Goal: Task Accomplishment & Management: Manage account settings

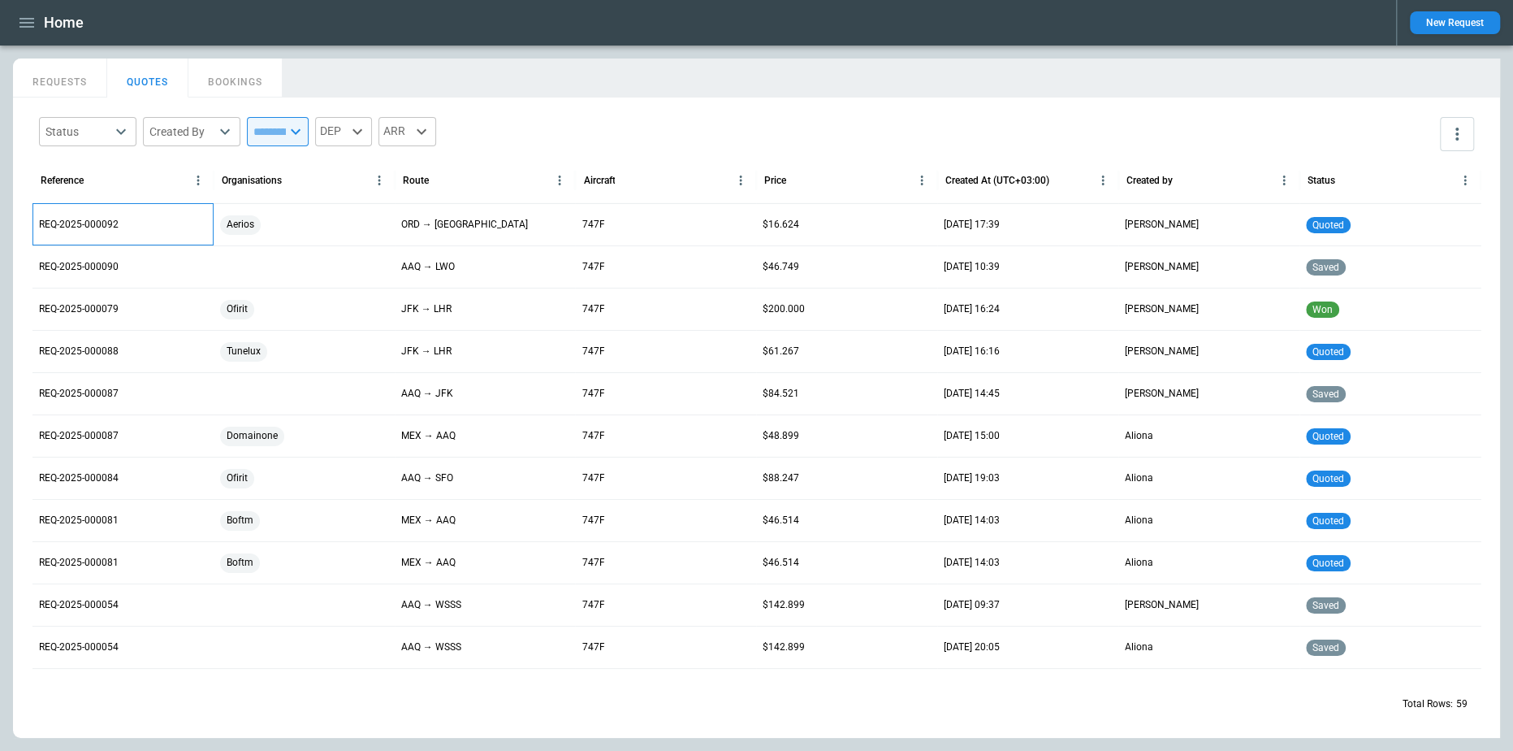
click at [87, 218] on p "REQ-2025-000092" at bounding box center [79, 225] width 80 height 14
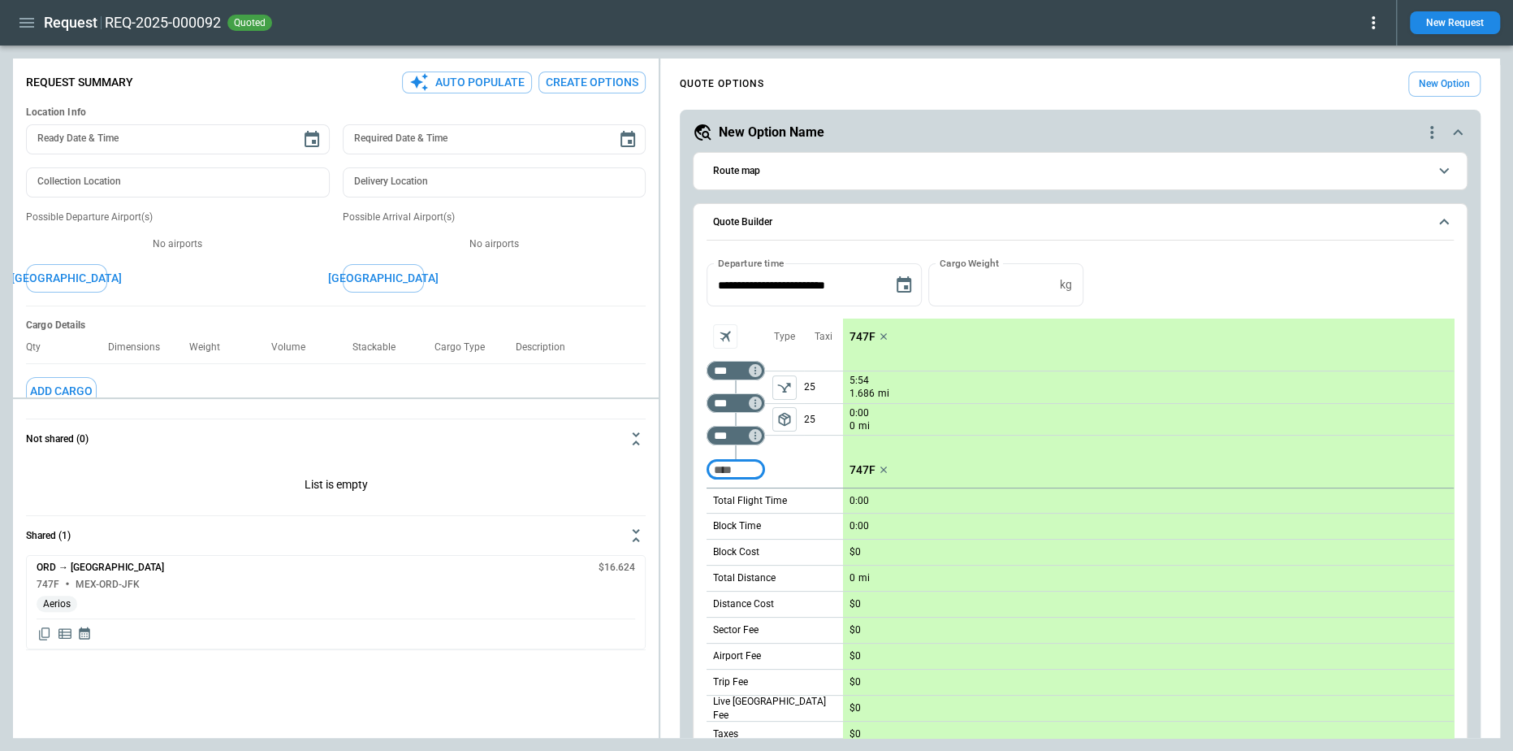
type textarea "*"
type input "**********"
click at [66, 636] on icon "Display detailed quote content" at bounding box center [65, 634] width 16 height 16
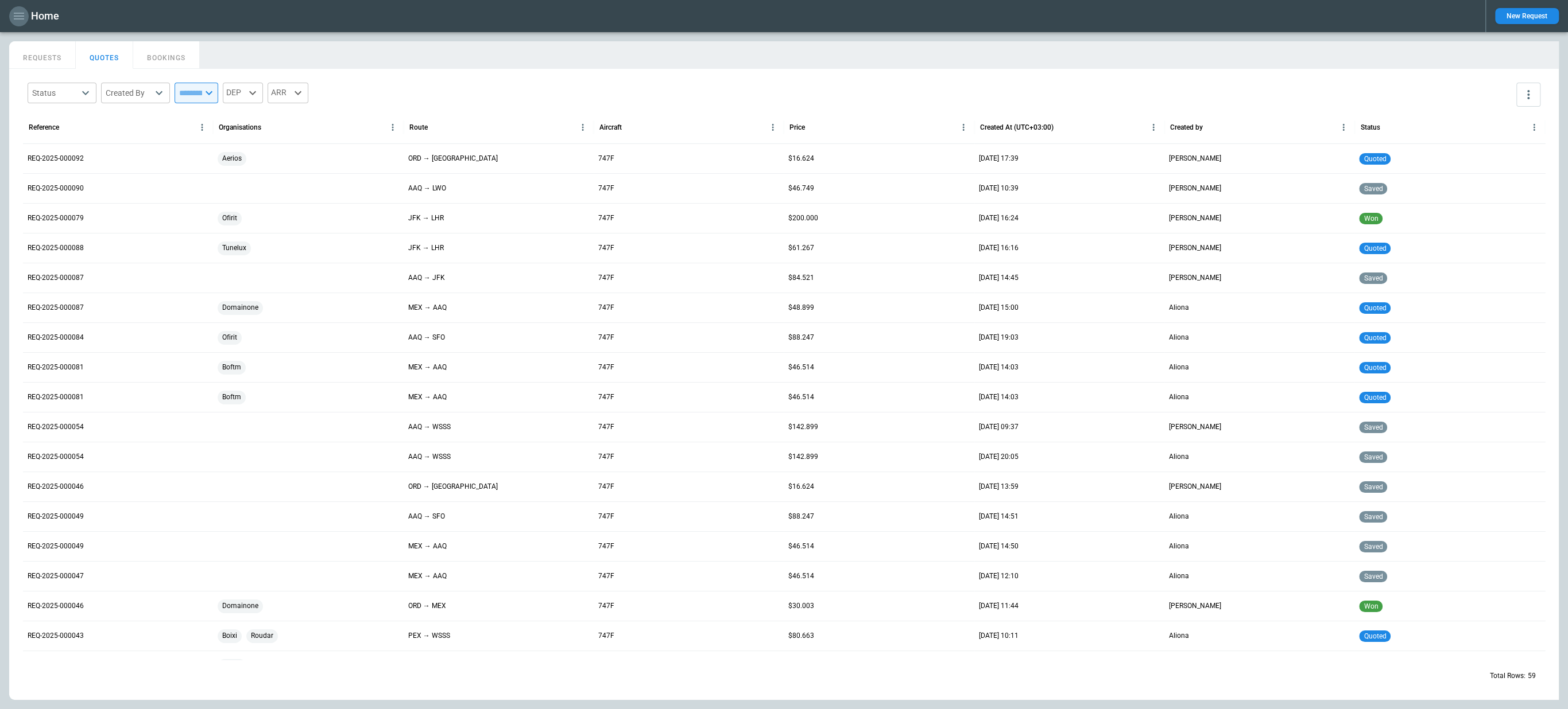
click at [23, 15] on icon "button" at bounding box center [18, 16] width 13 height 13
click at [53, 135] on li "Switch tenant" at bounding box center [52, 136] width 86 height 19
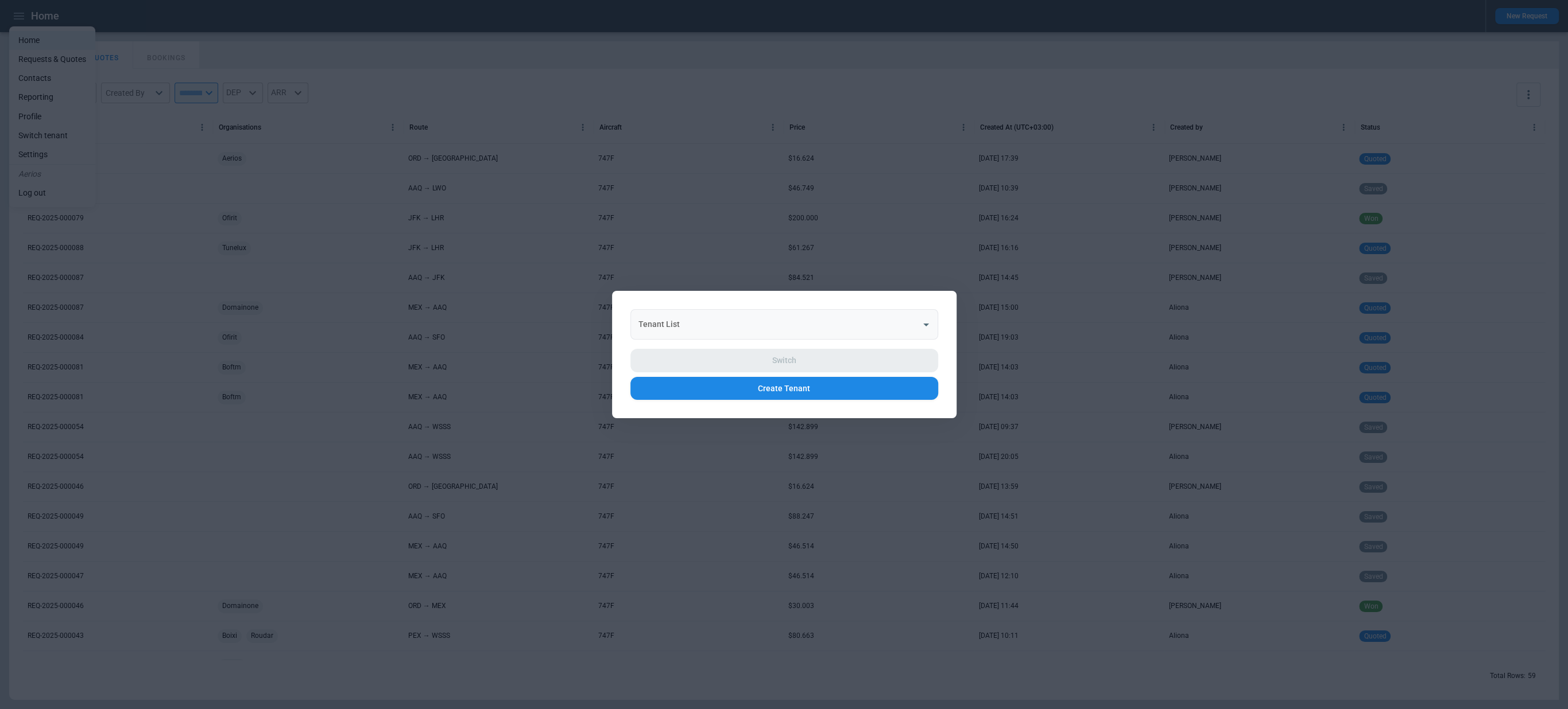
click at [666, 316] on div "Tenant List Tenant List" at bounding box center [784, 324] width 307 height 30
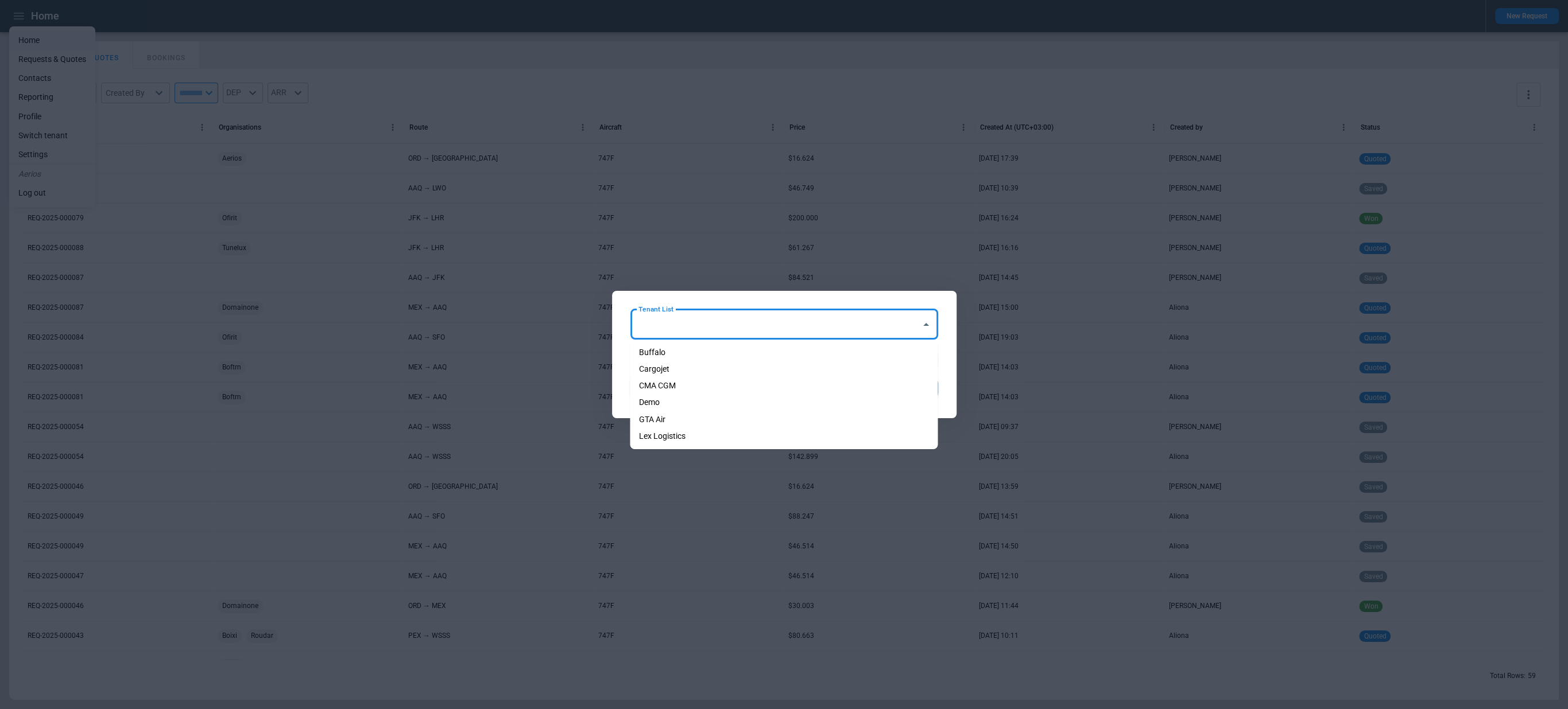
click at [671, 363] on li "Cargojet" at bounding box center [783, 369] width 307 height 17
type input "********"
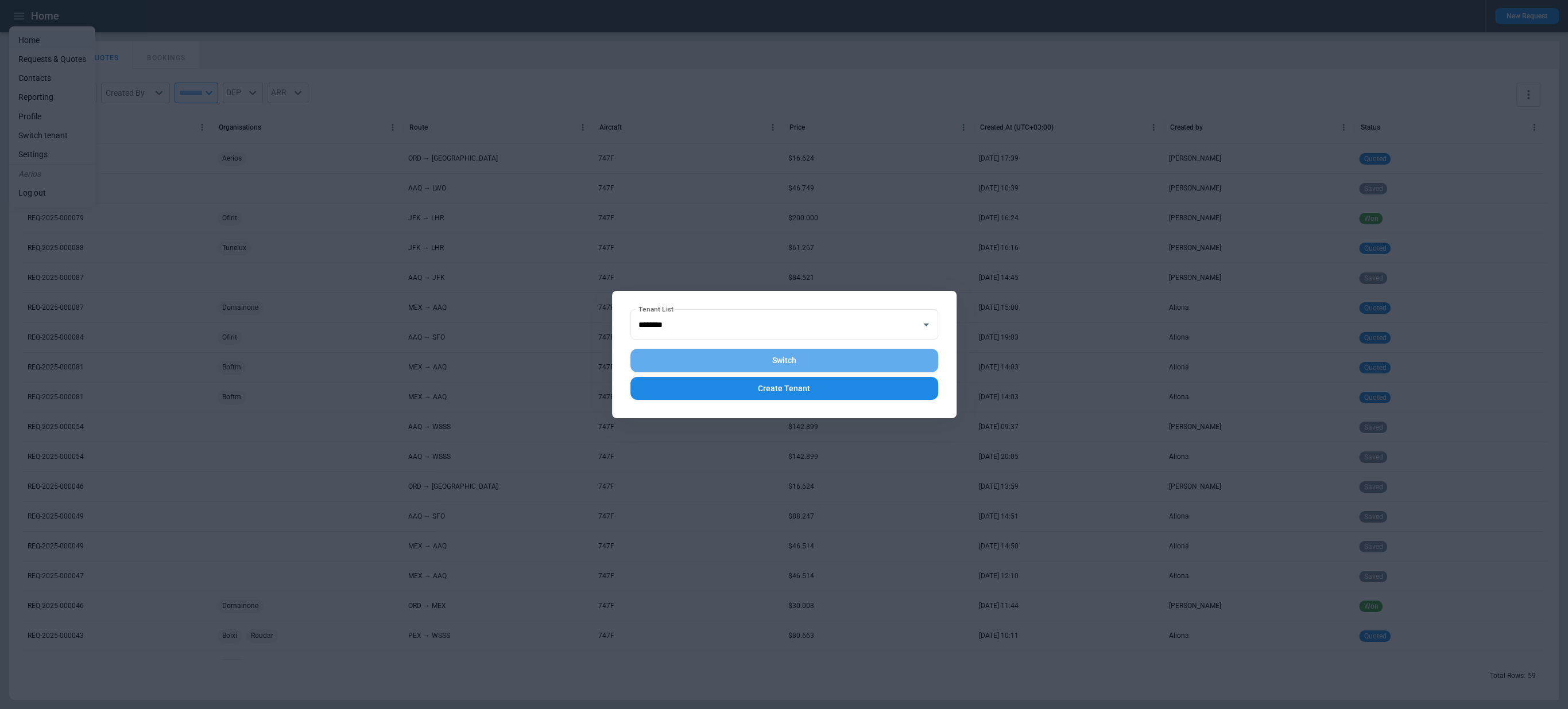
click at [690, 367] on button "Switch" at bounding box center [784, 360] width 307 height 23
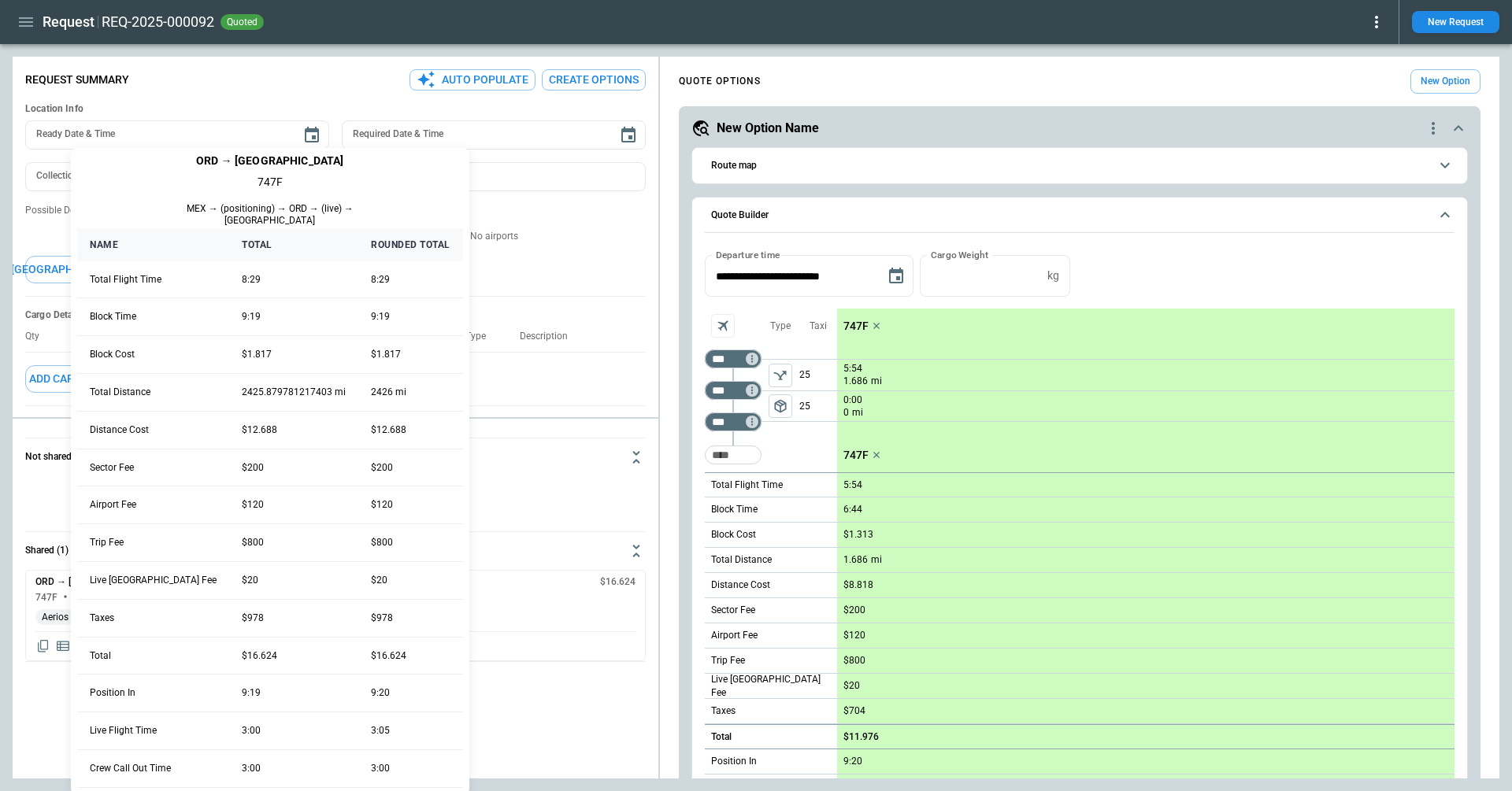
click at [11, 26] on div at bounding box center [756, 396] width 1512 height 791
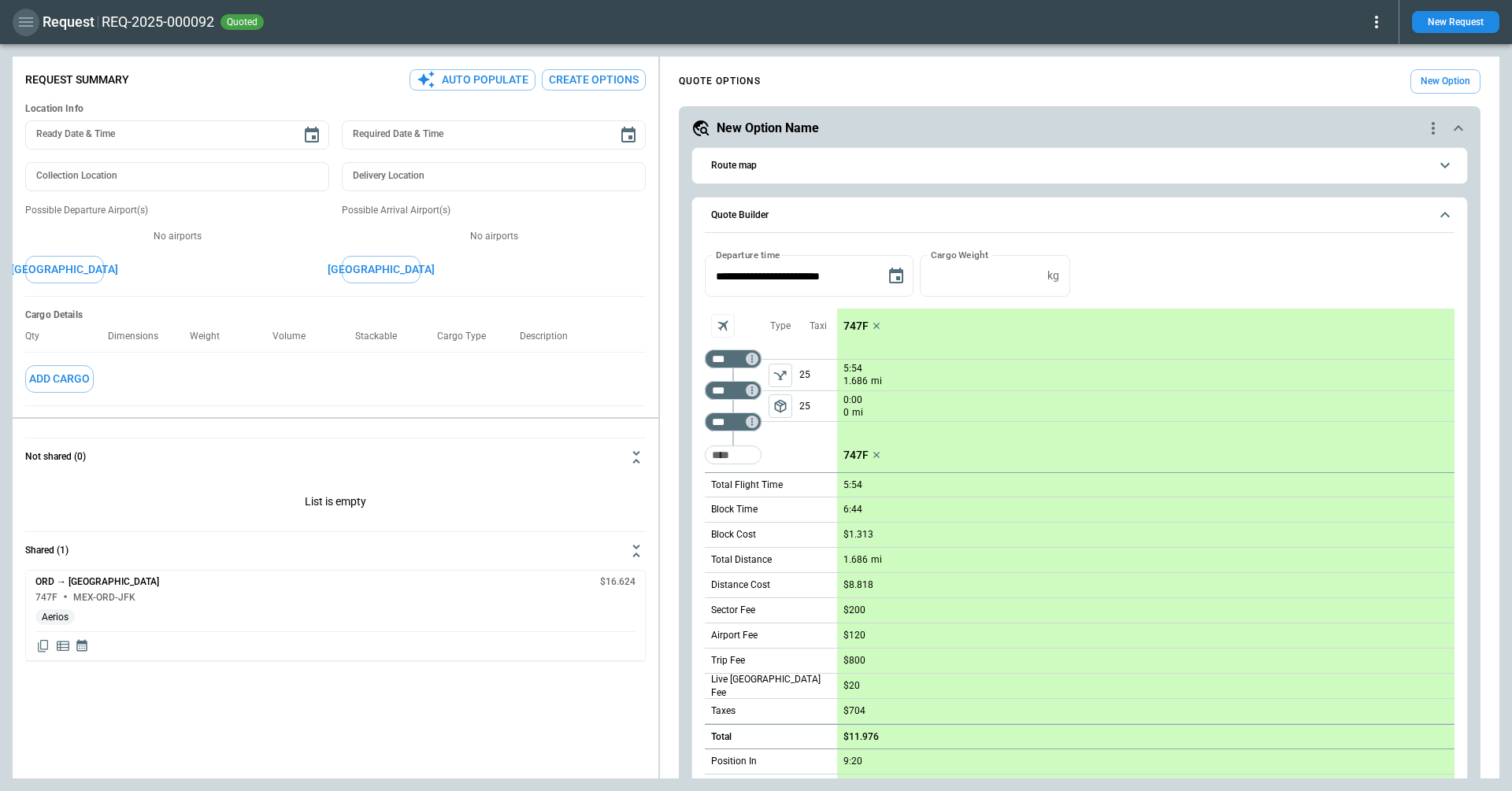
click at [25, 19] on icon "button" at bounding box center [25, 21] width 18 height 18
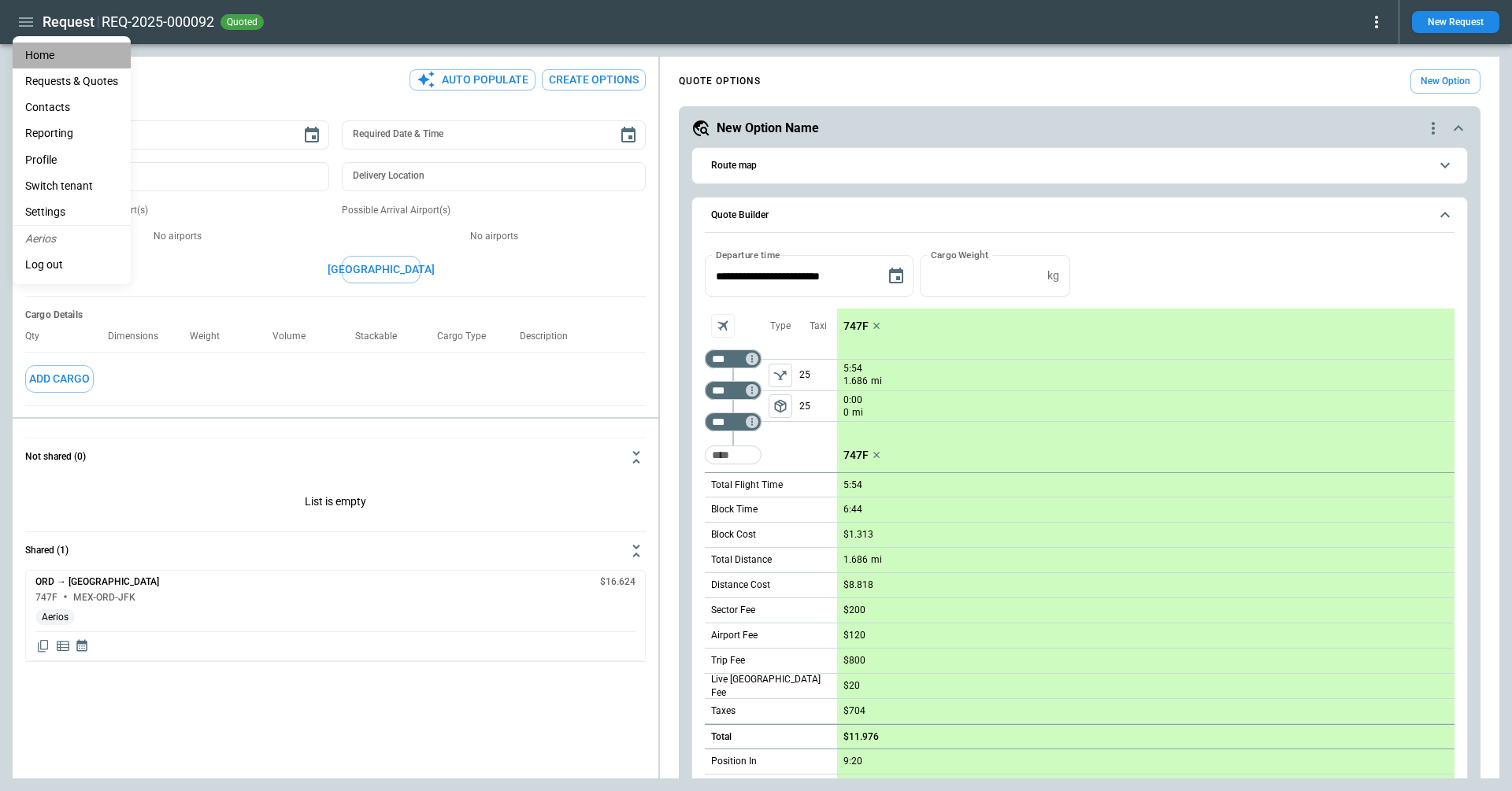
click at [31, 47] on li "Home" at bounding box center [72, 55] width 118 height 26
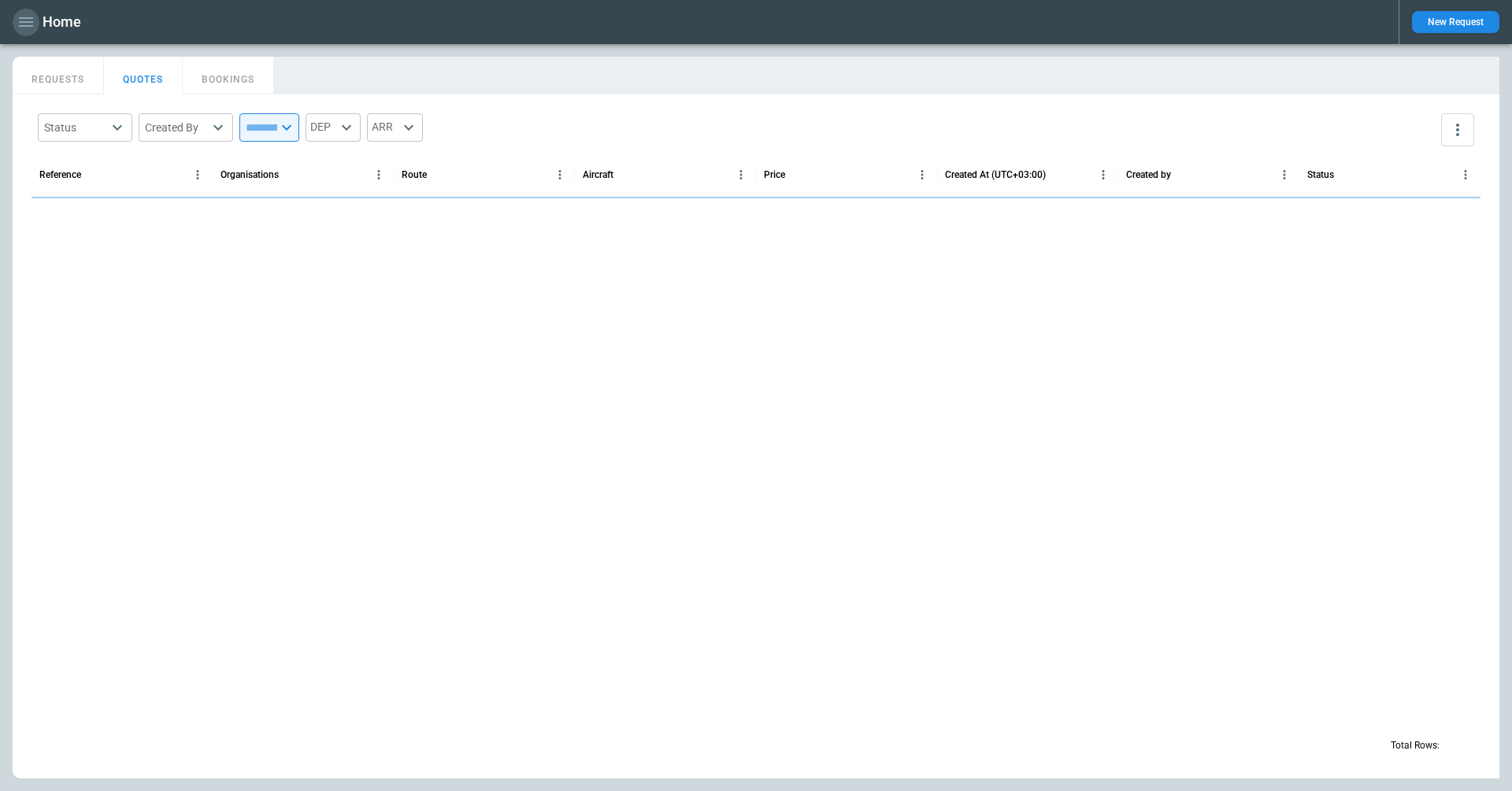
click at [30, 27] on icon "button" at bounding box center [25, 21] width 18 height 18
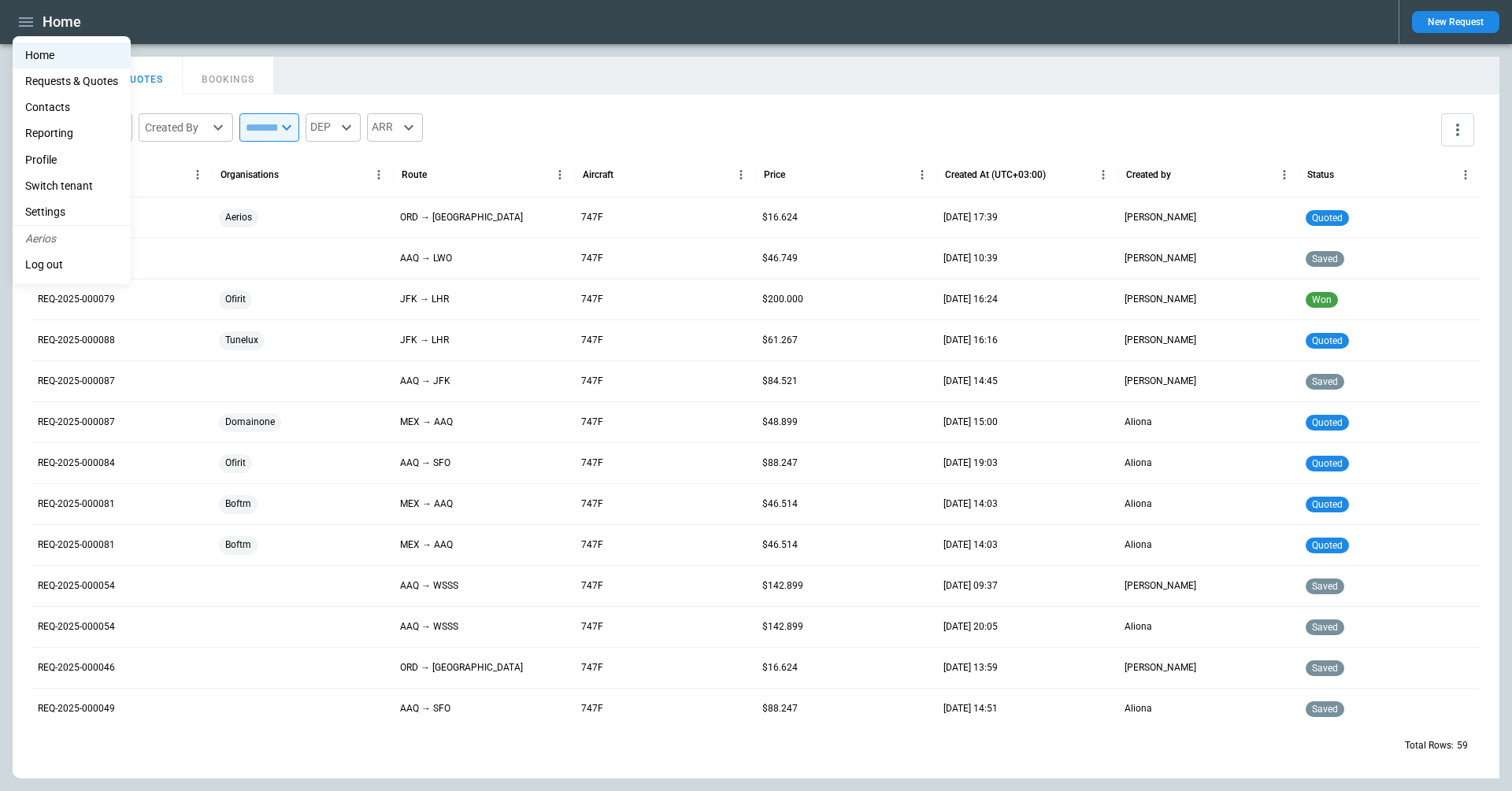
click at [65, 176] on li "Switch tenant" at bounding box center [72, 186] width 118 height 26
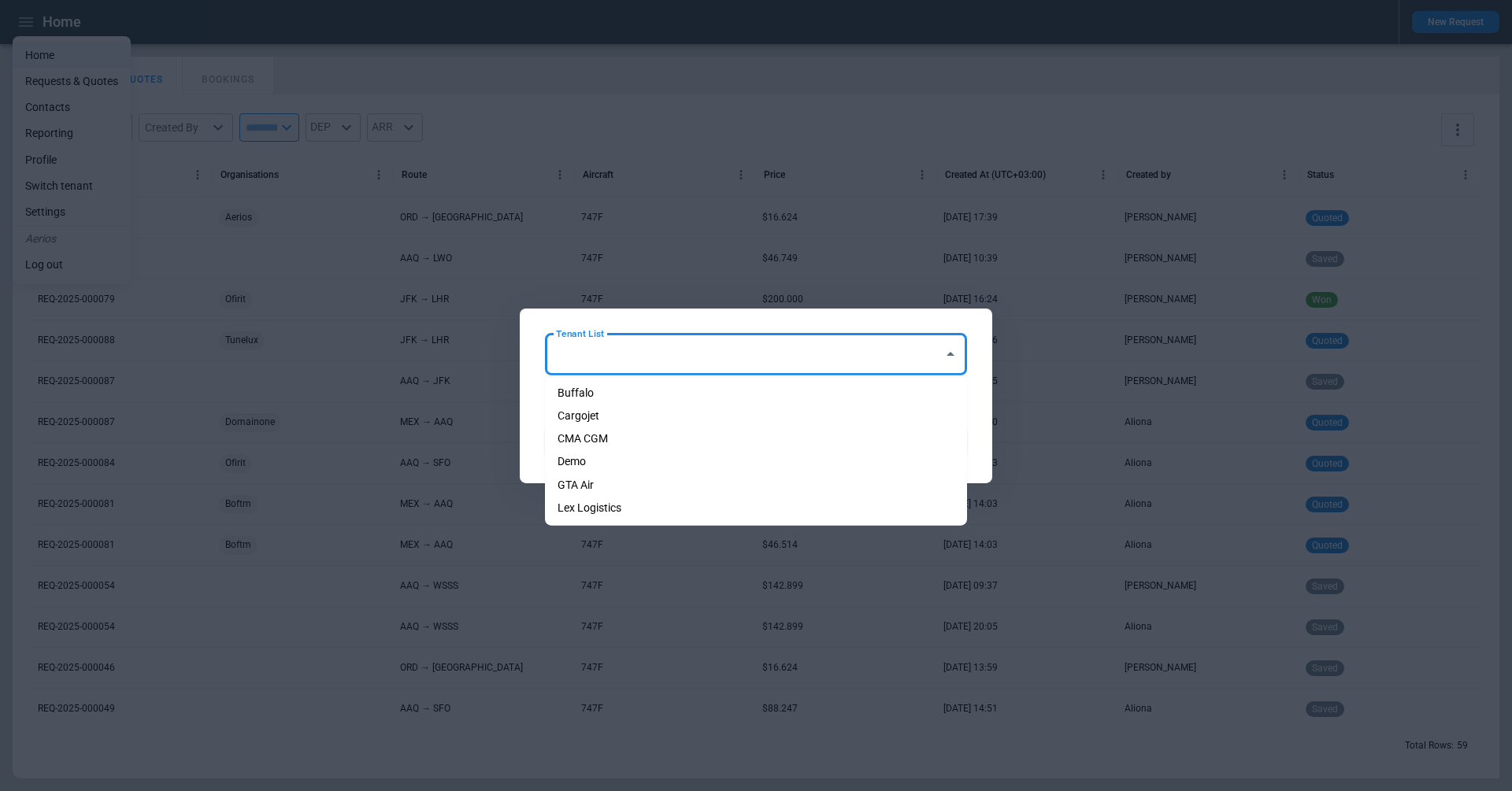
click at [736, 355] on input "Tenant List" at bounding box center [743, 354] width 384 height 27
click at [665, 421] on li "Cargojet" at bounding box center [755, 417] width 422 height 23
type input "********"
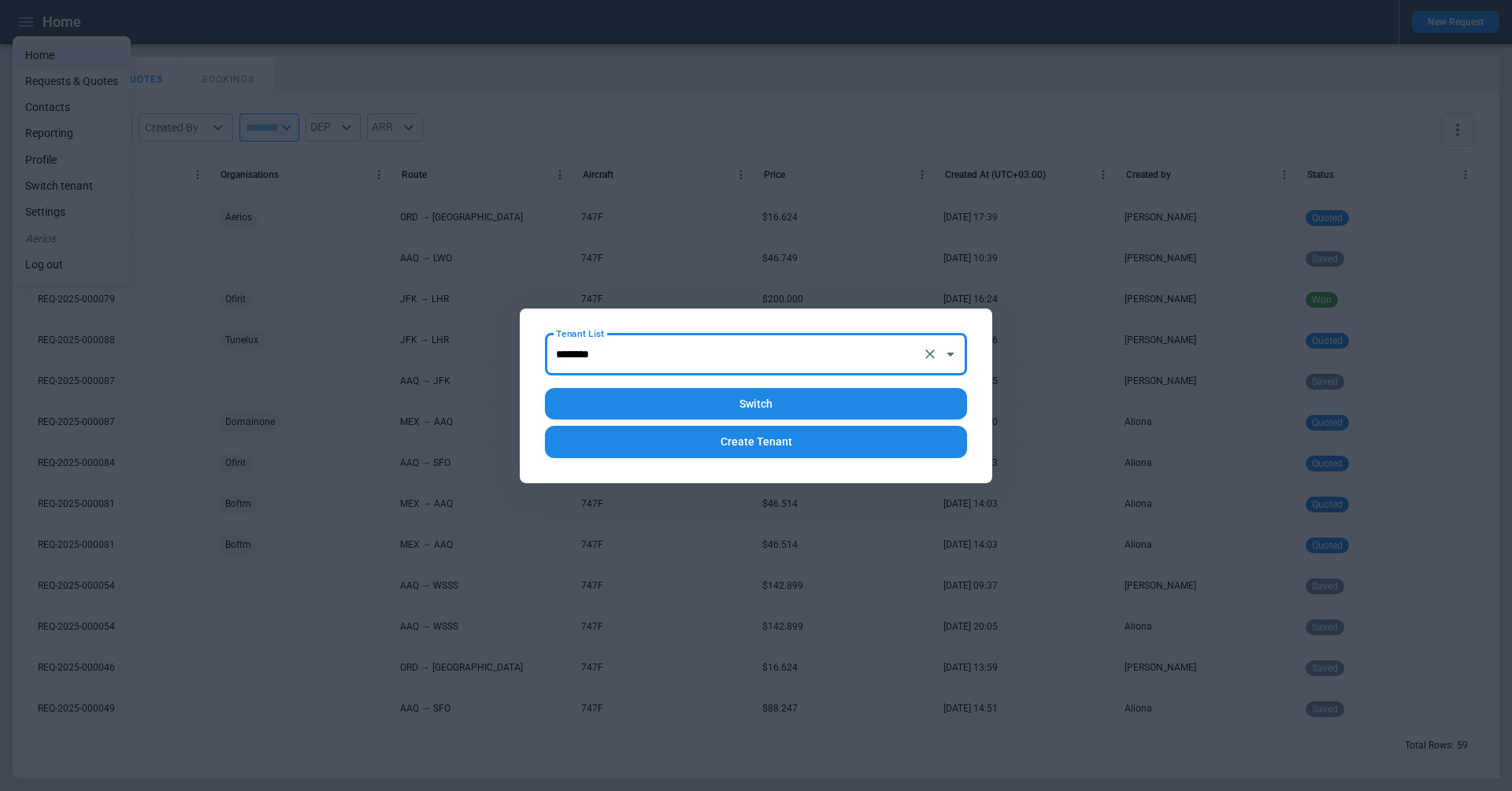
click at [695, 403] on button "Switch" at bounding box center [755, 403] width 422 height 32
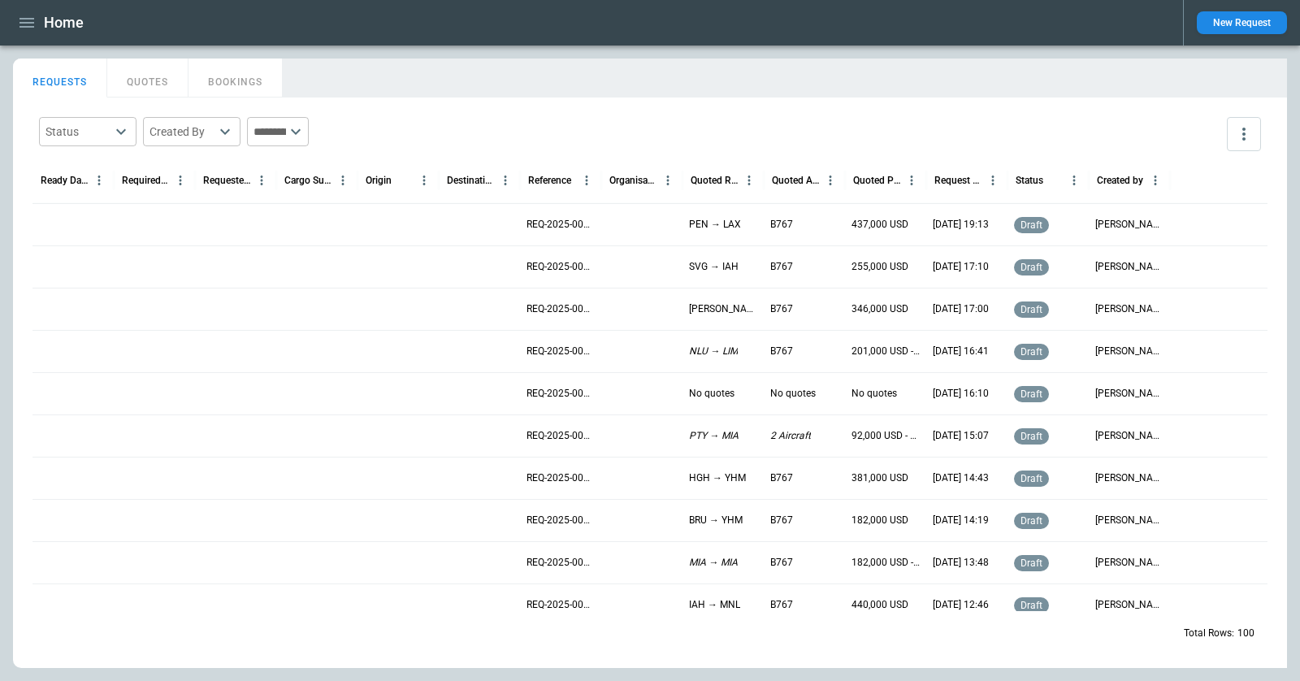
click at [31, 27] on icon "button" at bounding box center [26, 23] width 15 height 10
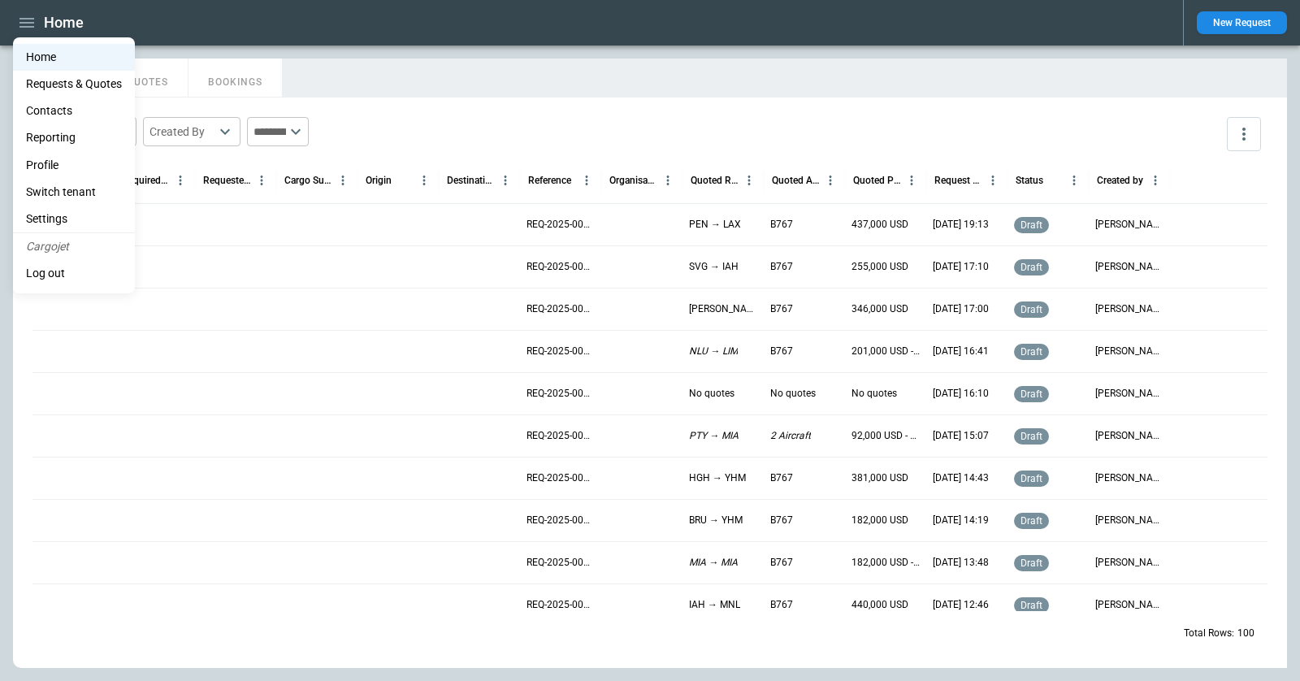
click at [78, 199] on li "Switch tenant" at bounding box center [74, 192] width 122 height 27
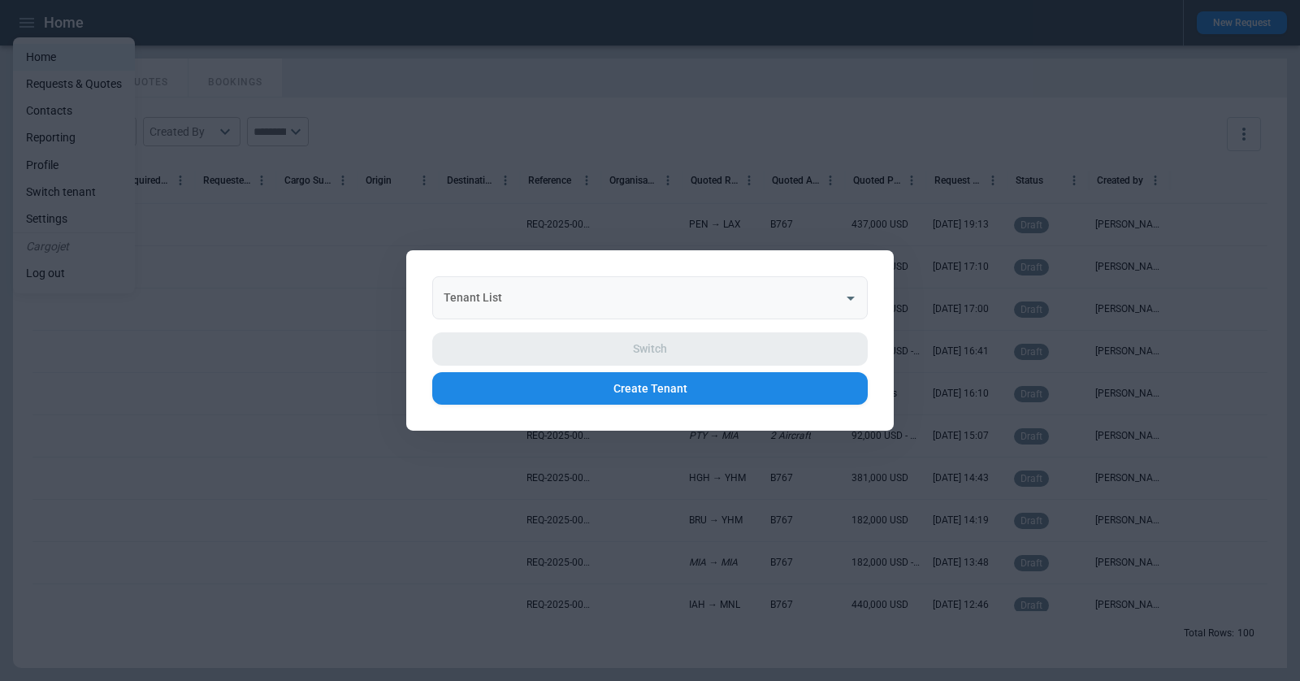
click at [693, 290] on input "Tenant List" at bounding box center [637, 298] width 396 height 28
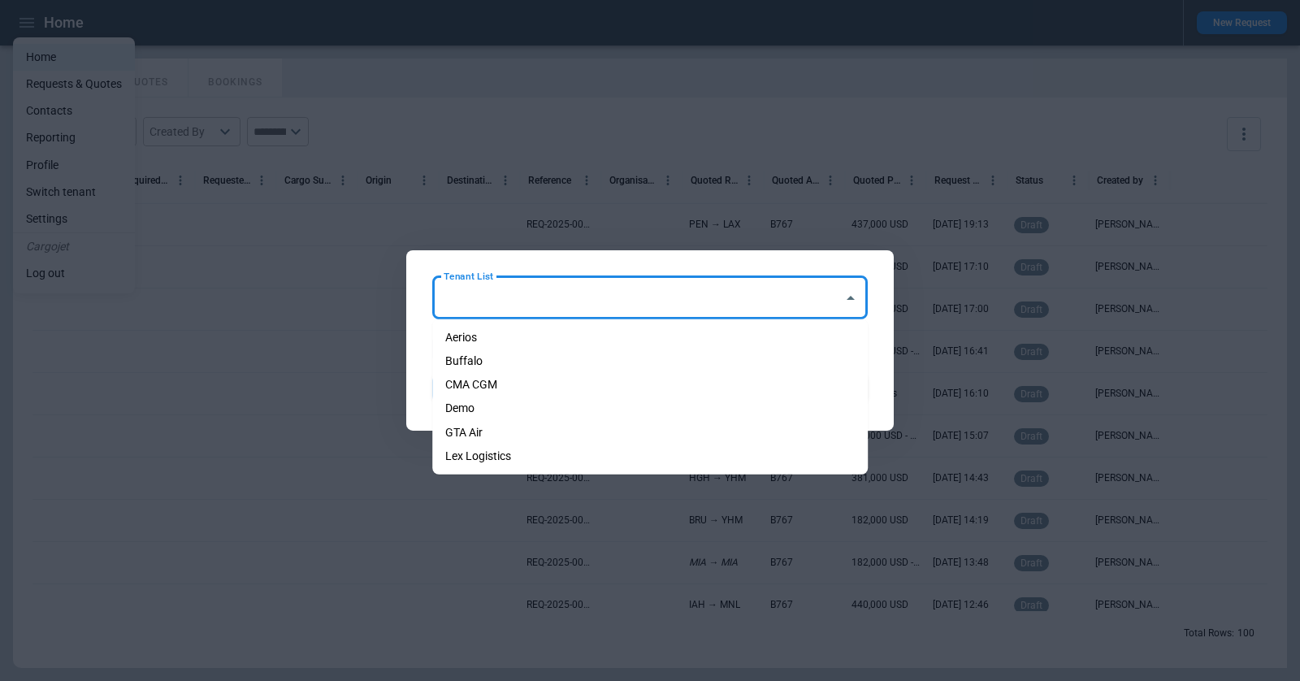
click at [633, 343] on li "Aerios" at bounding box center [649, 338] width 435 height 24
type input "******"
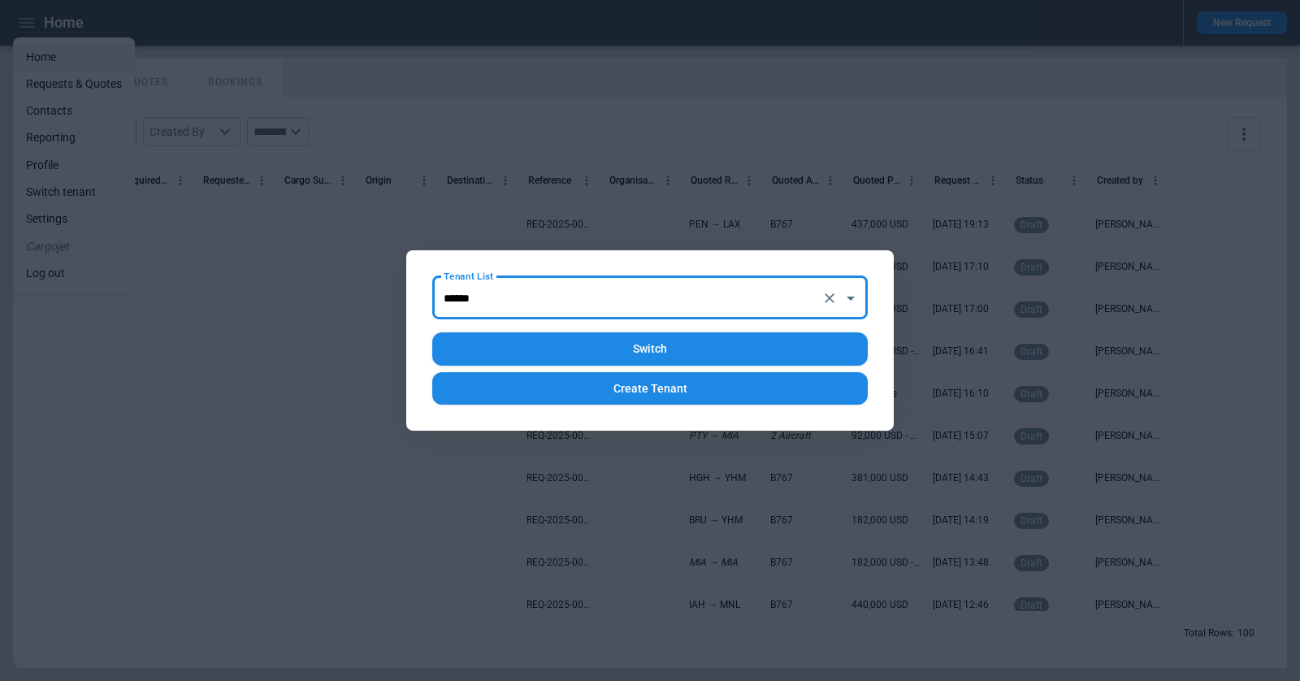
click at [658, 340] on button "Switch" at bounding box center [649, 348] width 435 height 33
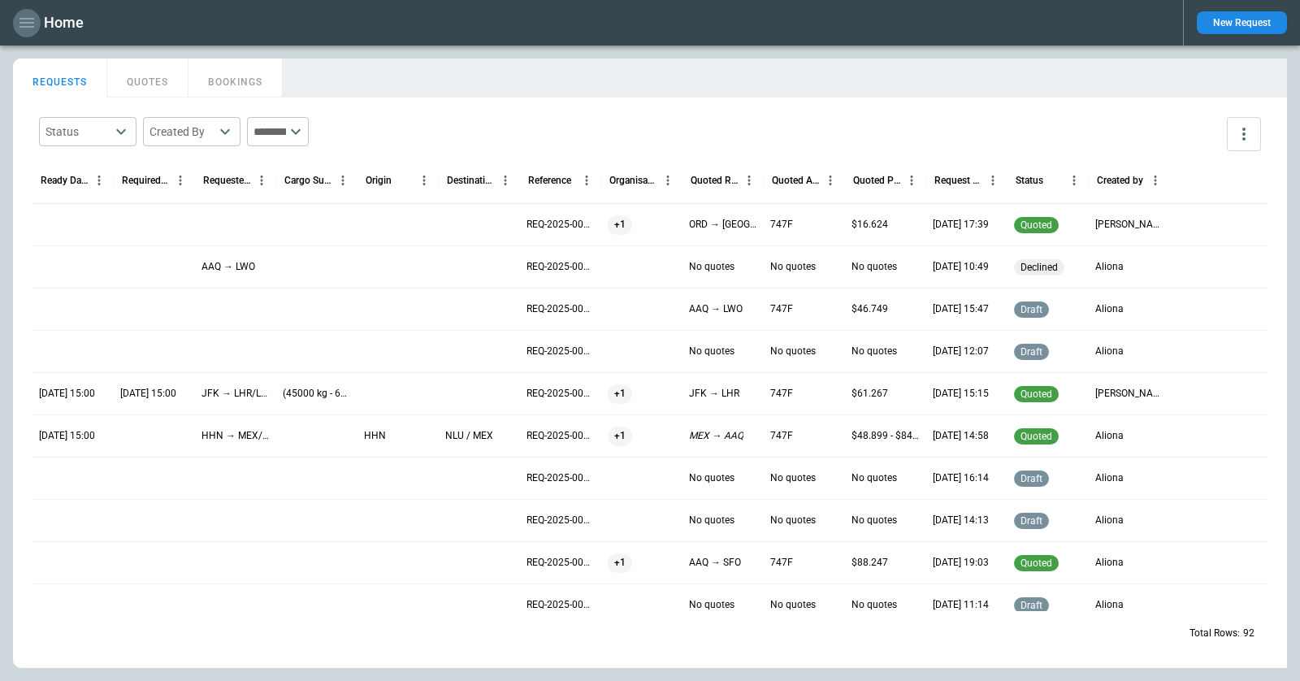
click at [26, 28] on icon "button" at bounding box center [26, 22] width 19 height 19
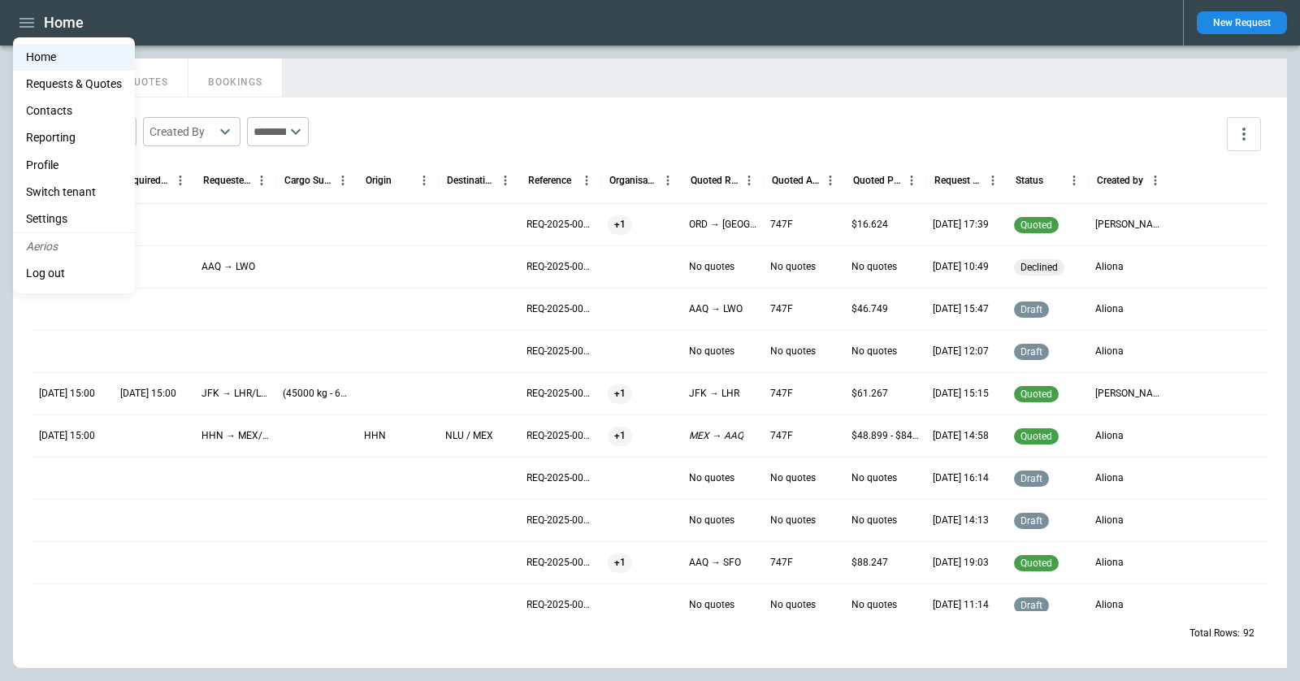
click at [64, 188] on li "Switch tenant" at bounding box center [74, 192] width 122 height 27
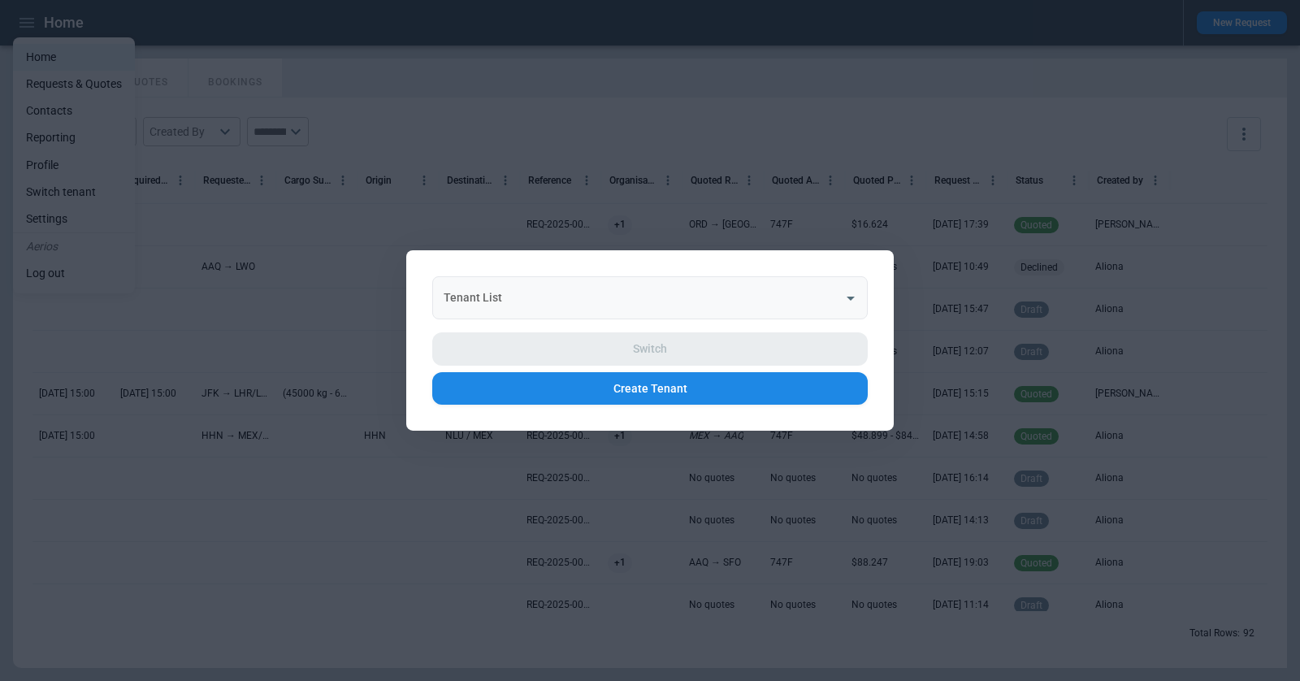
click at [517, 304] on input "Tenant List" at bounding box center [637, 298] width 396 height 28
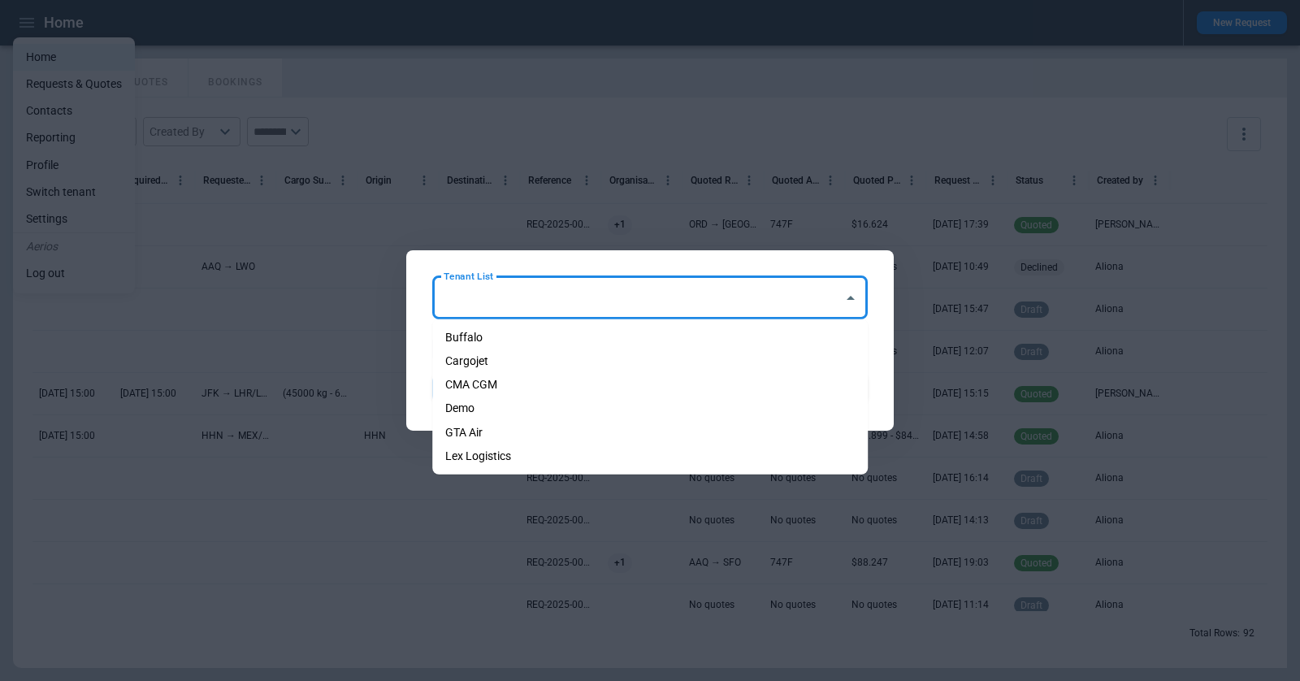
click at [515, 354] on li "Cargojet" at bounding box center [649, 361] width 435 height 24
type input "********"
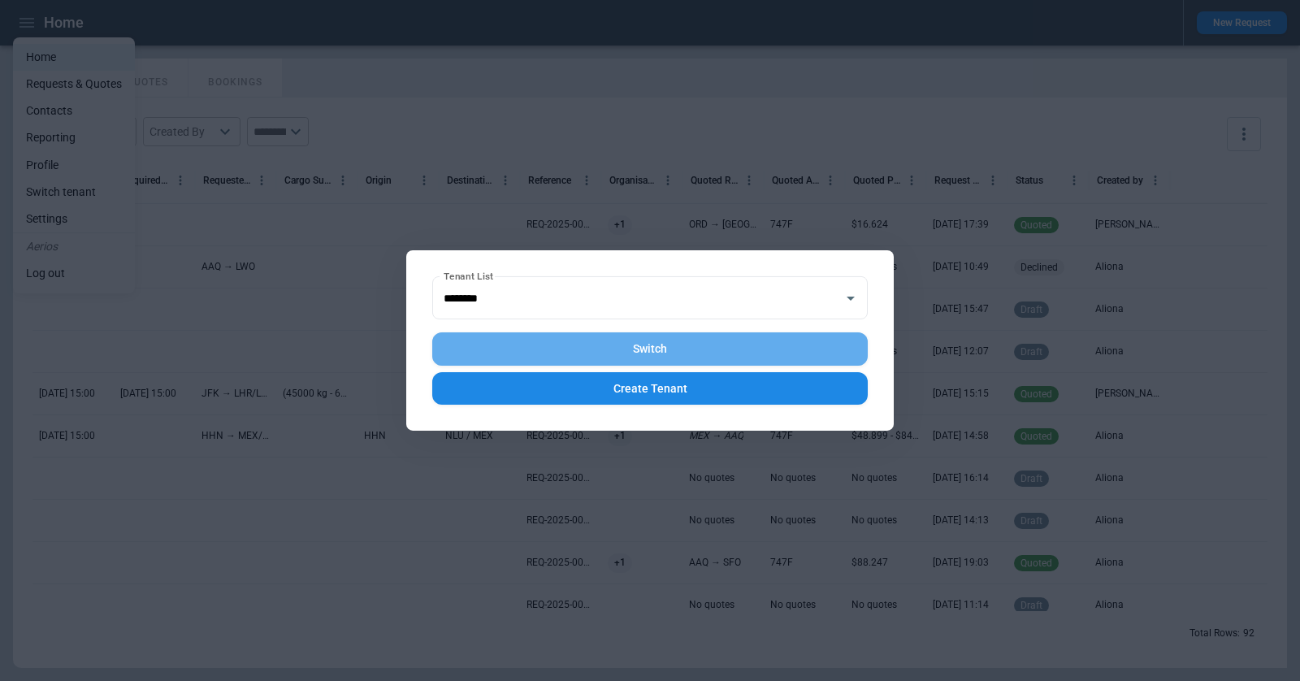
click at [553, 352] on button "Switch" at bounding box center [649, 348] width 435 height 33
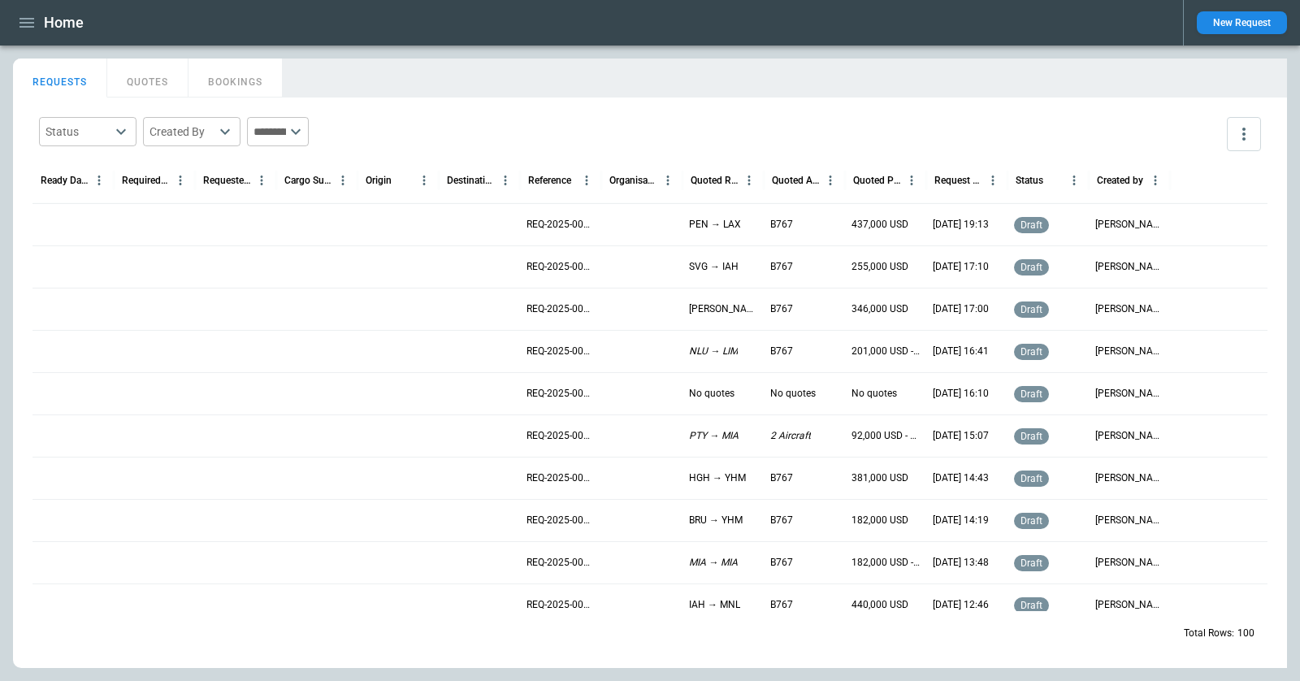
click at [321, 266] on div at bounding box center [316, 266] width 81 height 42
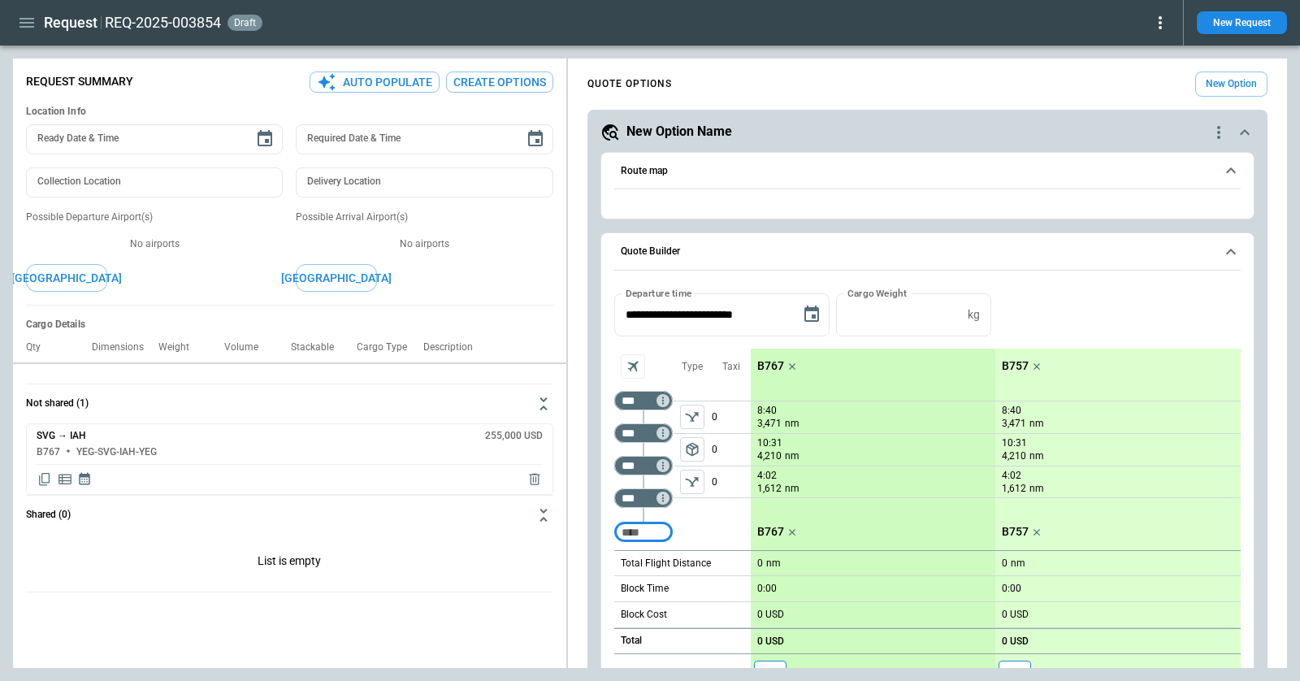
type textarea "*"
type input "**********"
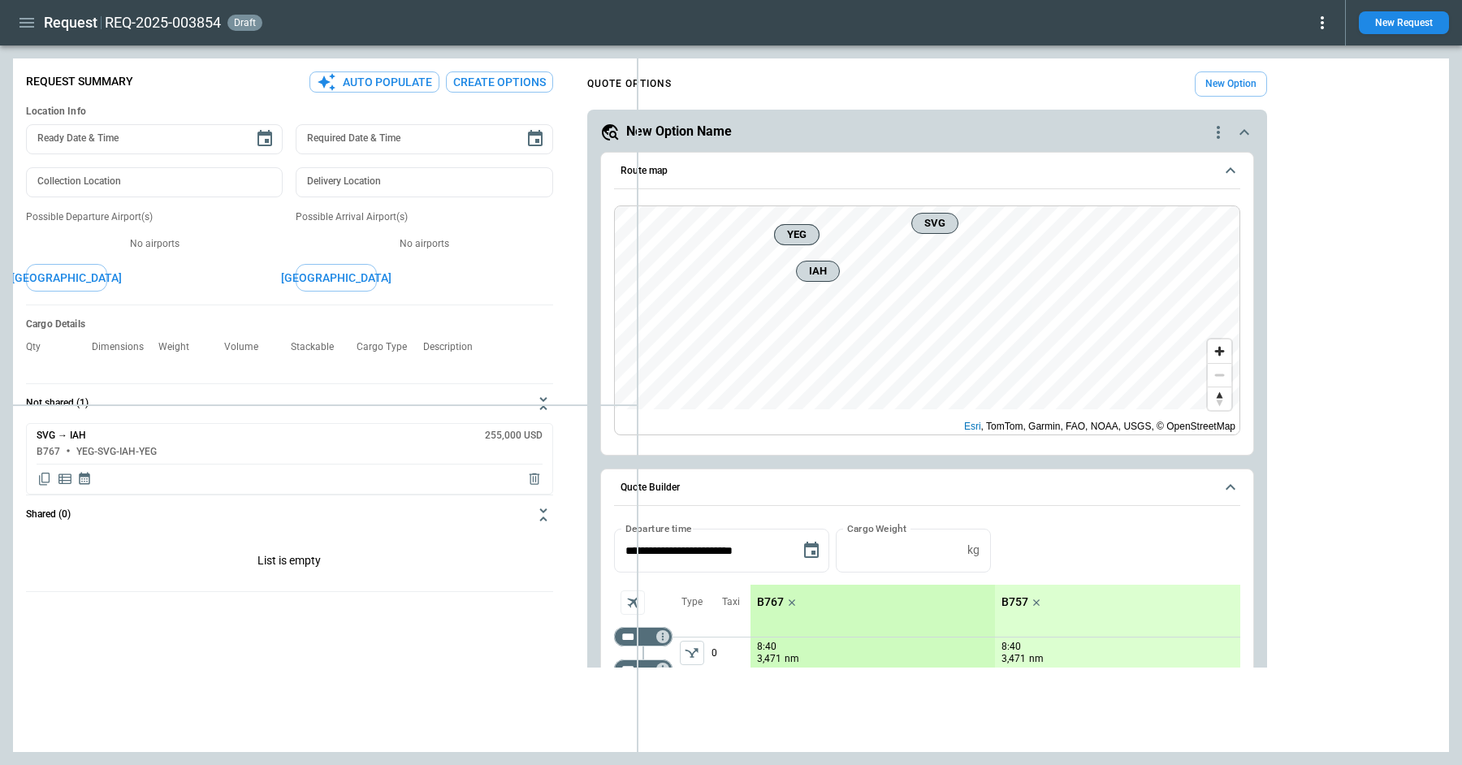
type textarea "*"
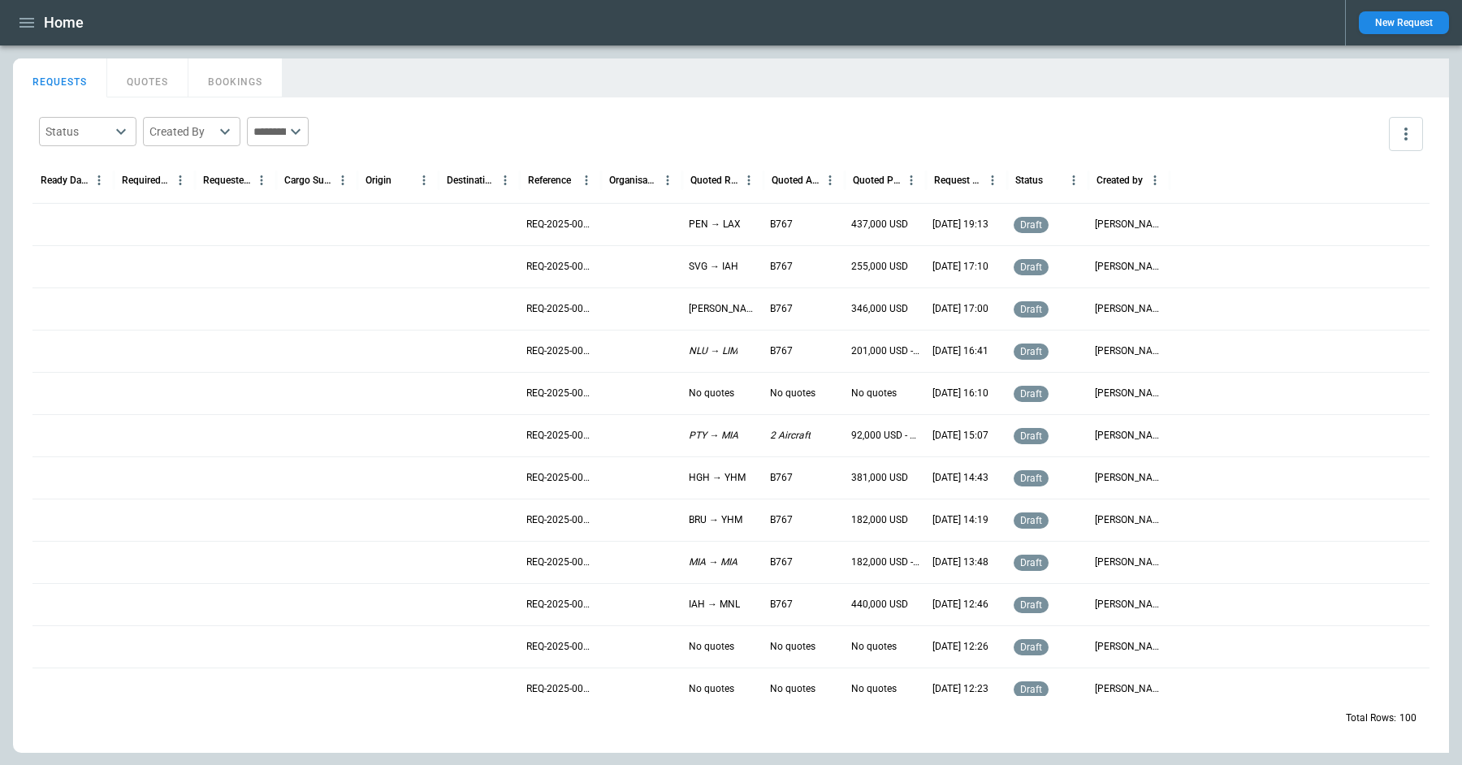
click at [268, 523] on div at bounding box center [235, 520] width 81 height 42
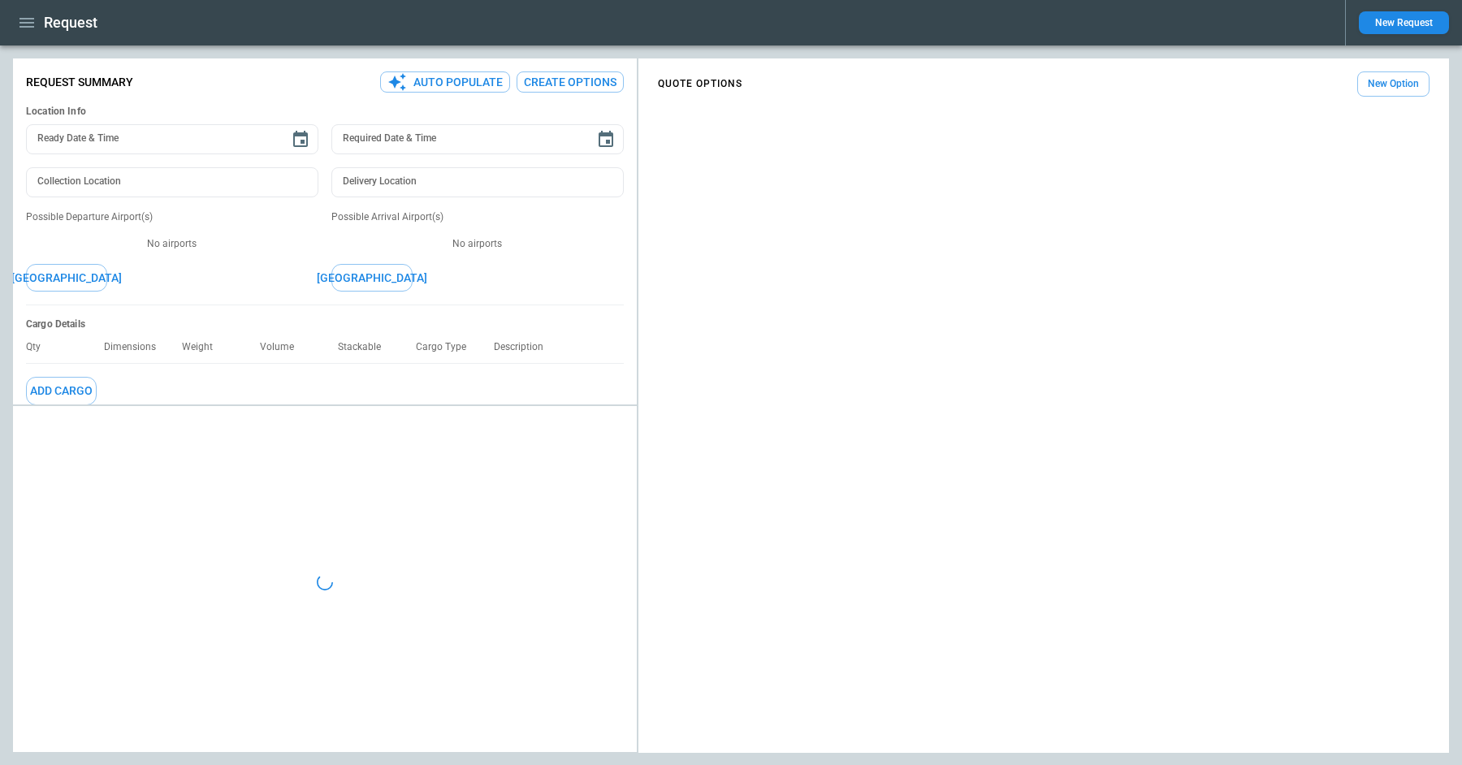
type textarea "*"
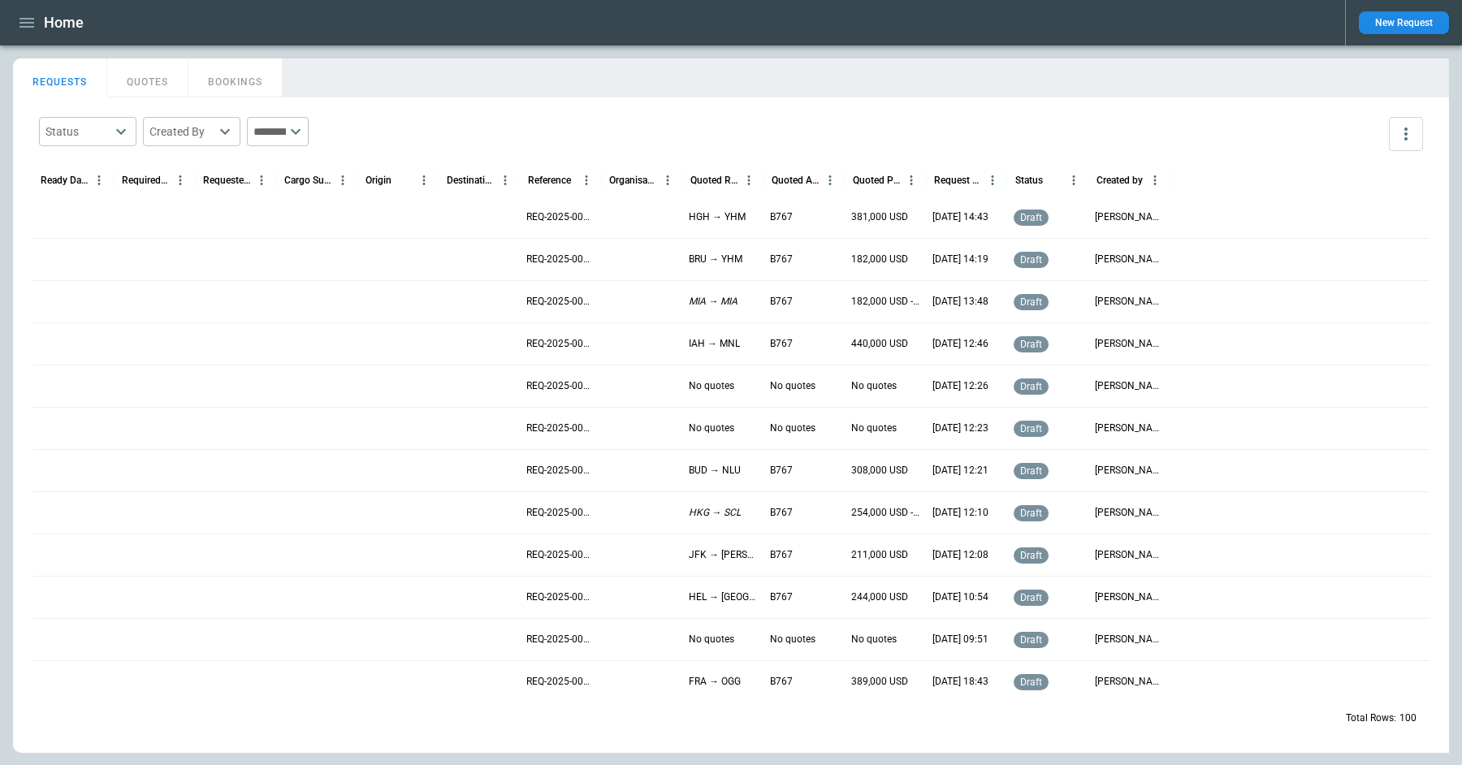
scroll to position [257, 0]
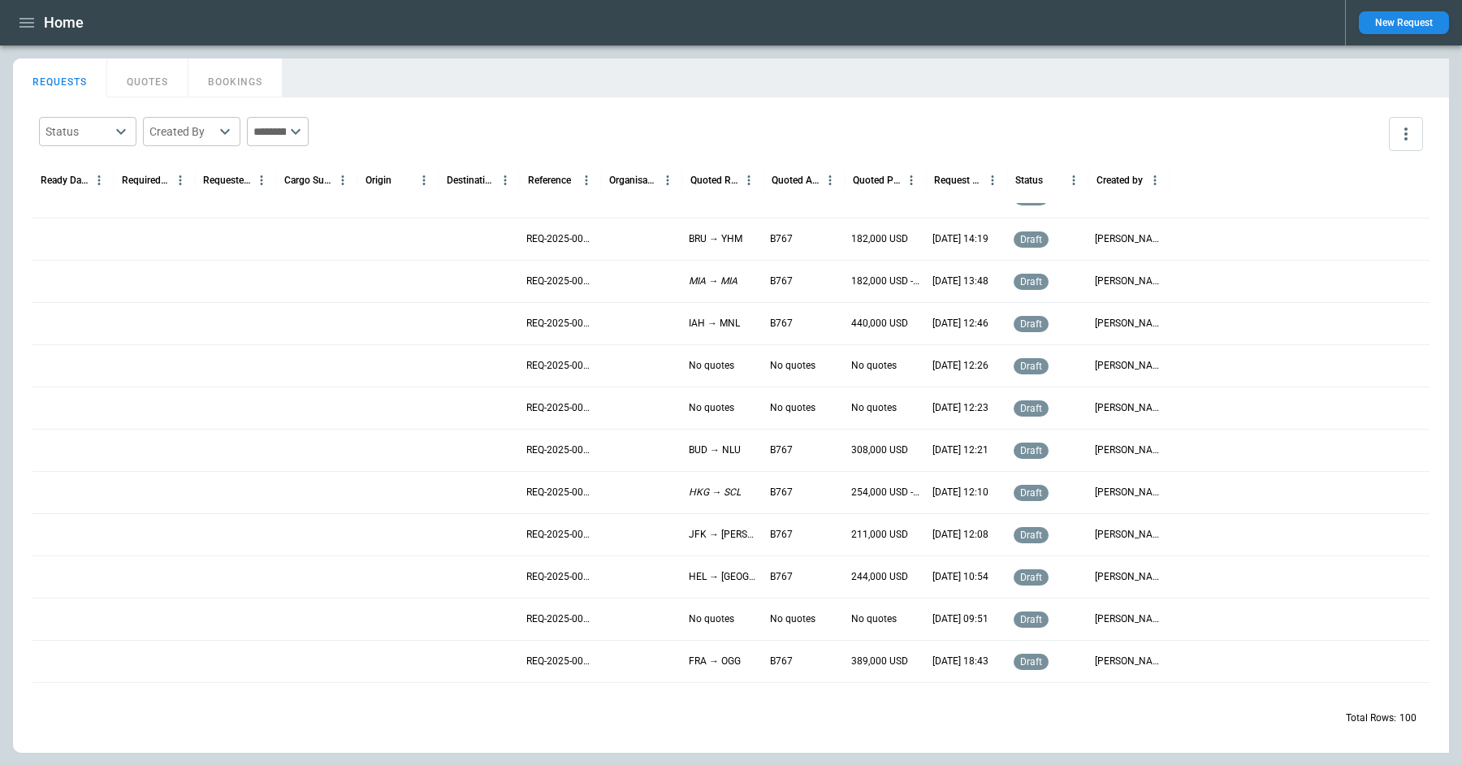
click at [341, 490] on div at bounding box center [316, 492] width 81 height 42
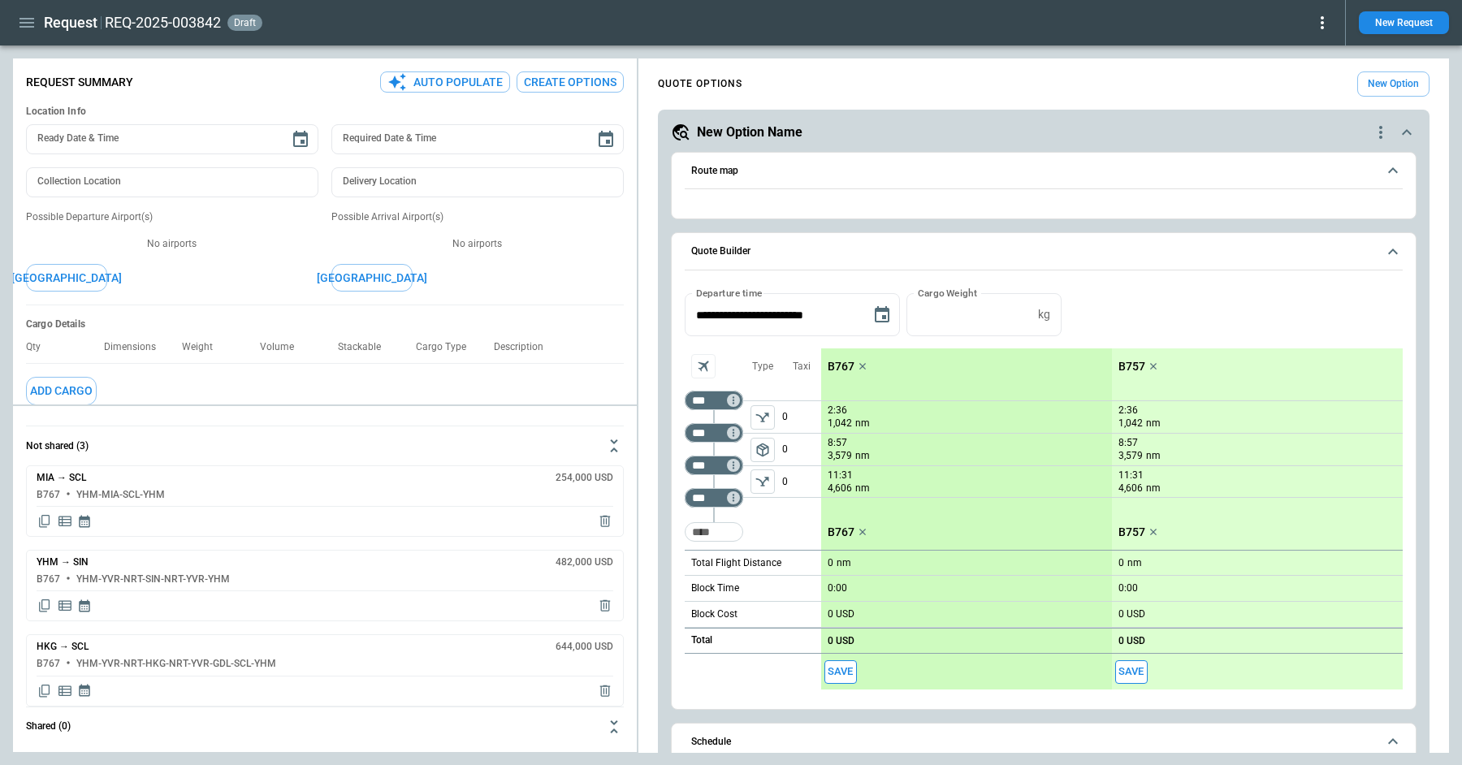
type textarea "*"
type input "**********"
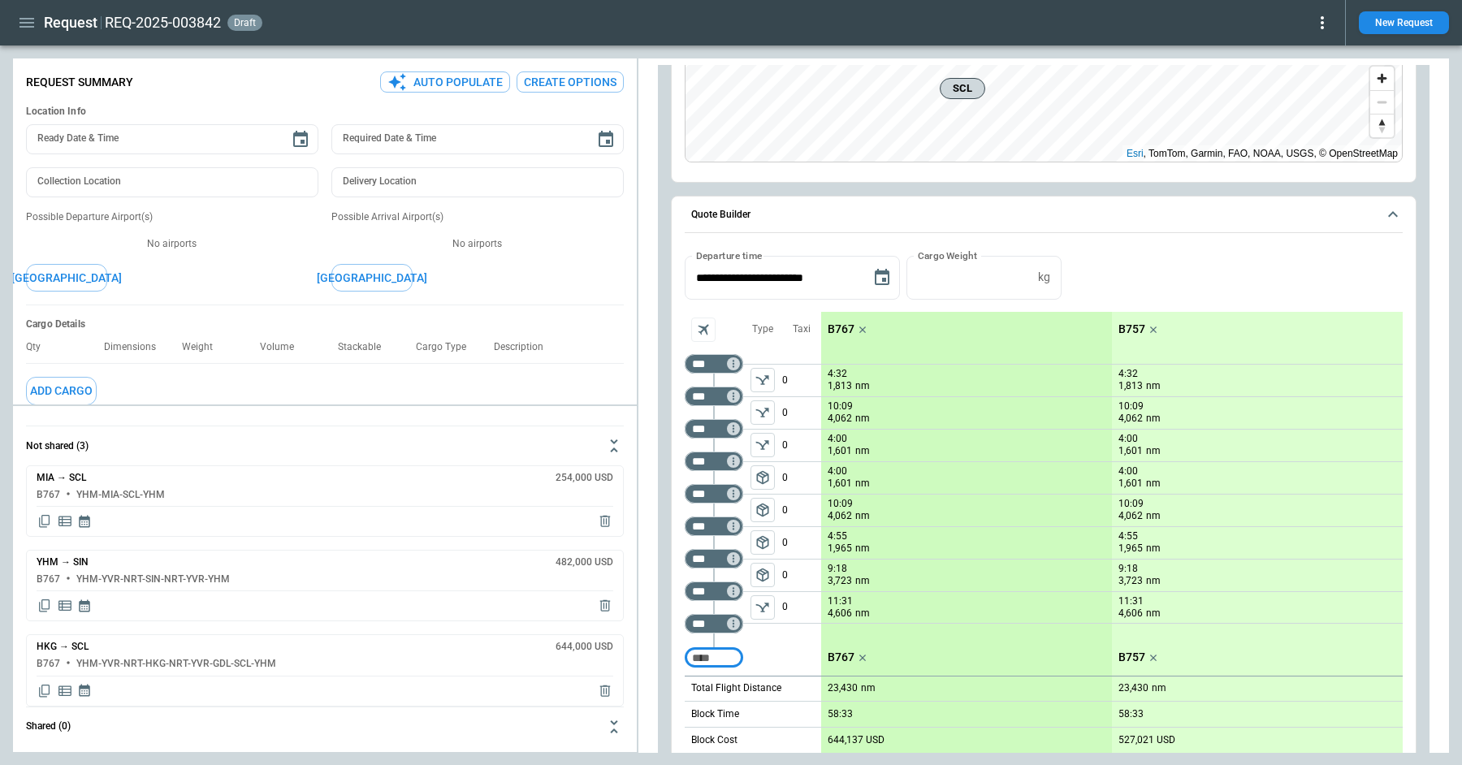
click at [24, 27] on icon "button" at bounding box center [26, 23] width 15 height 10
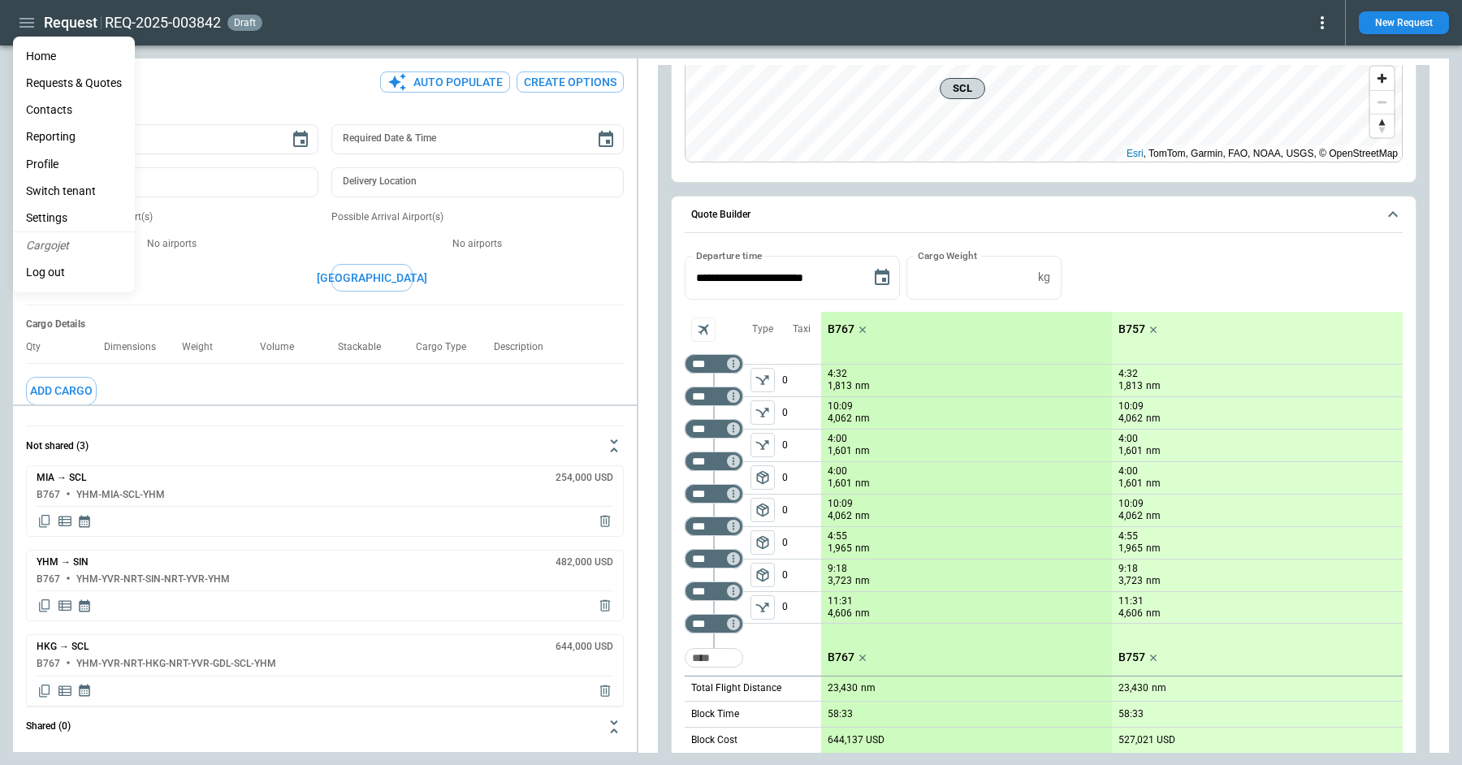
click at [40, 54] on li "Home" at bounding box center [74, 56] width 122 height 27
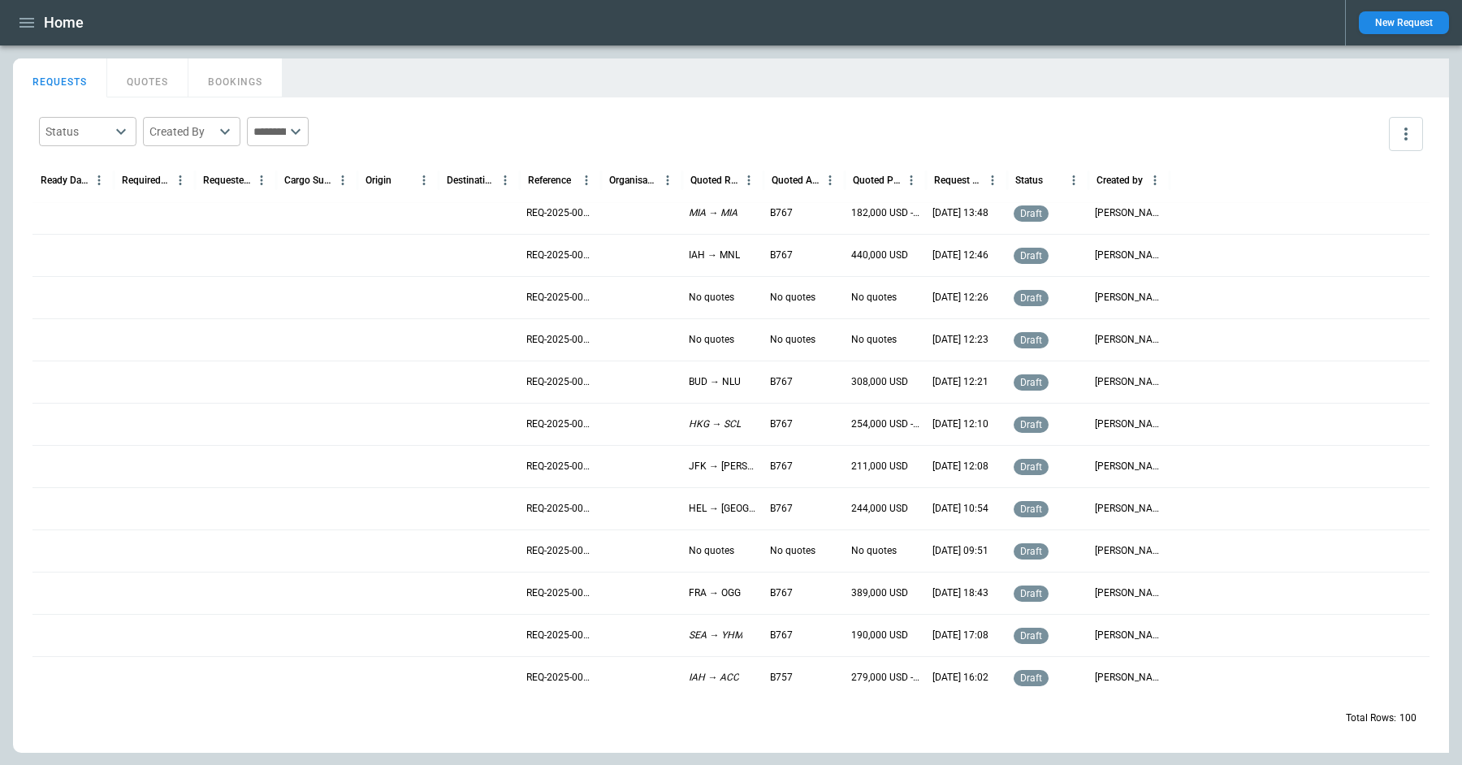
scroll to position [493, 0]
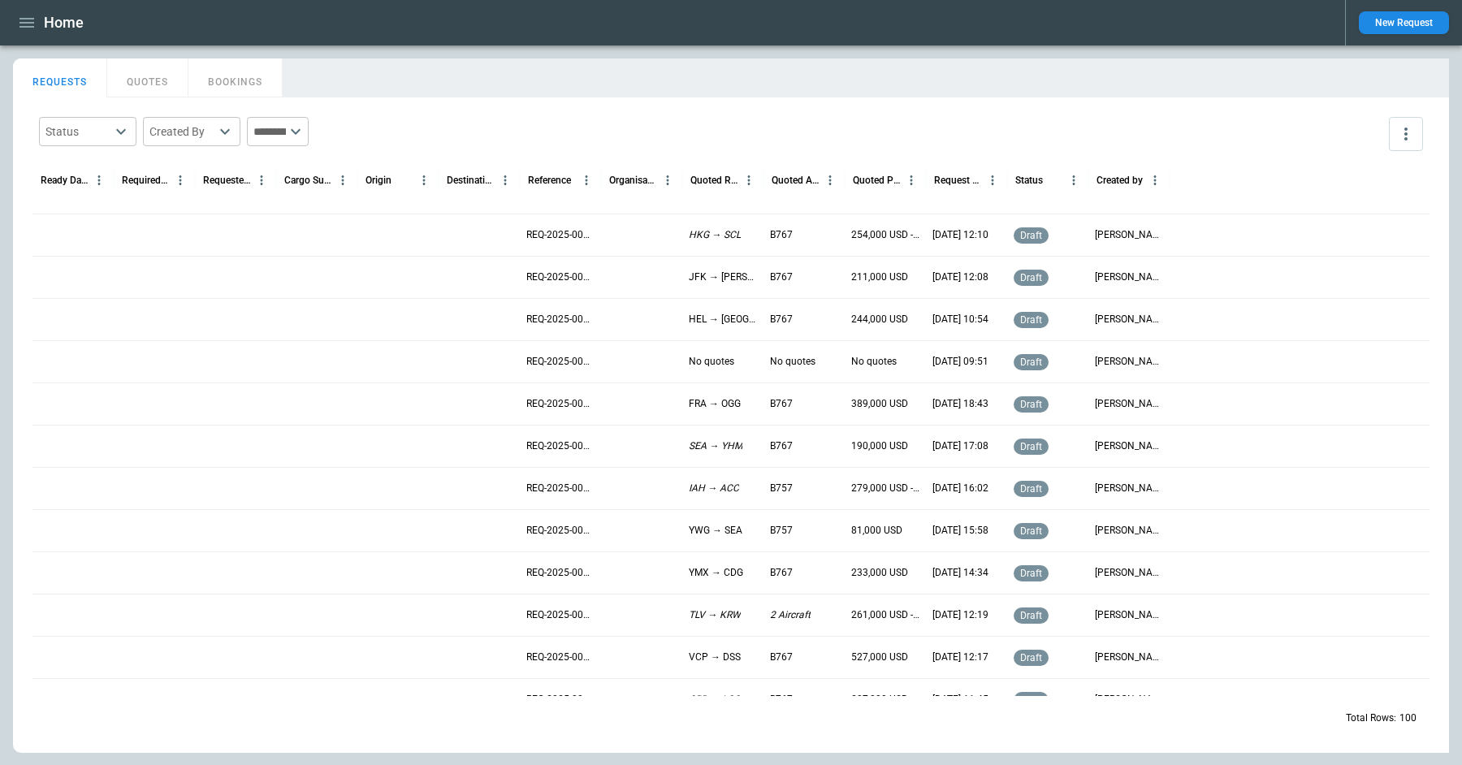
click at [614, 407] on div at bounding box center [641, 404] width 81 height 42
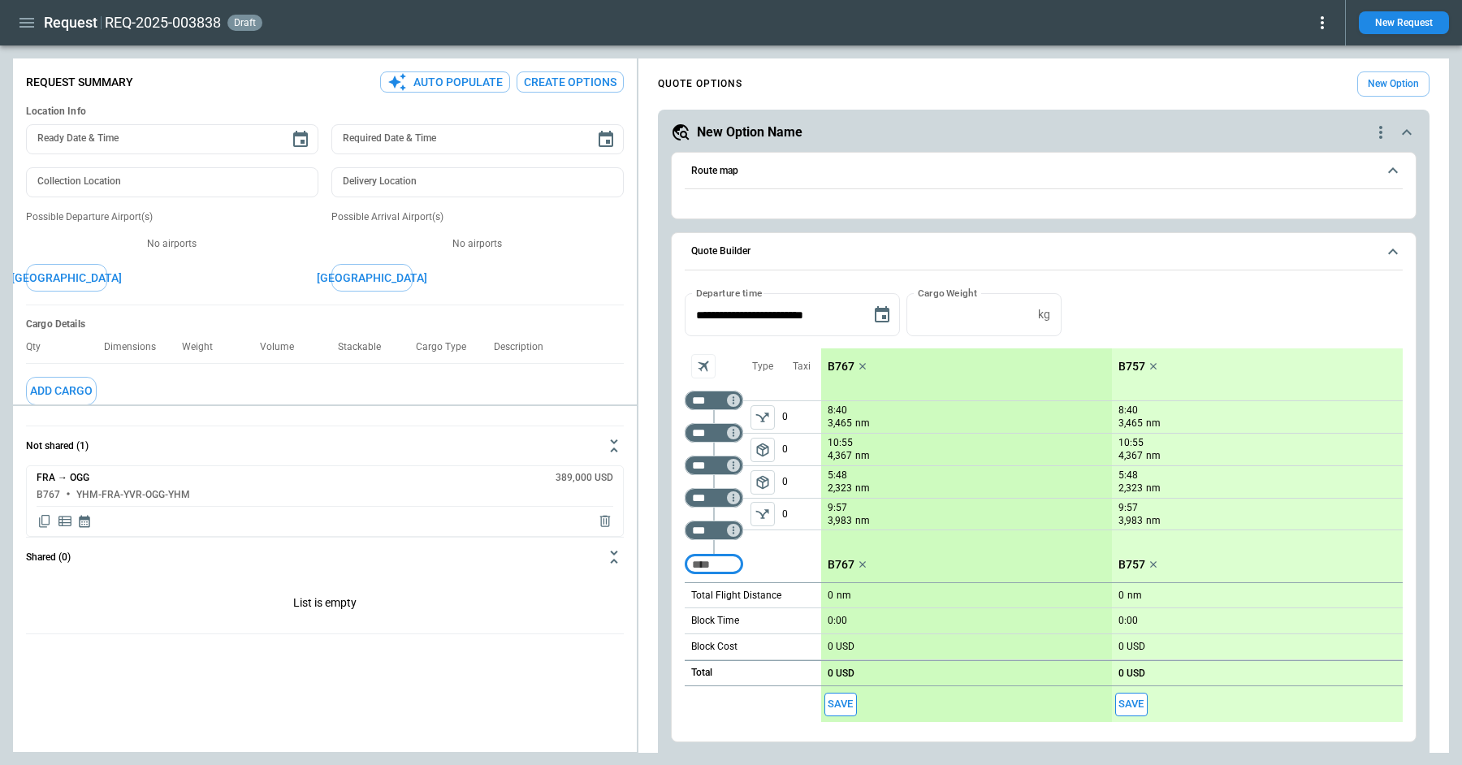
type textarea "*"
type input "**********"
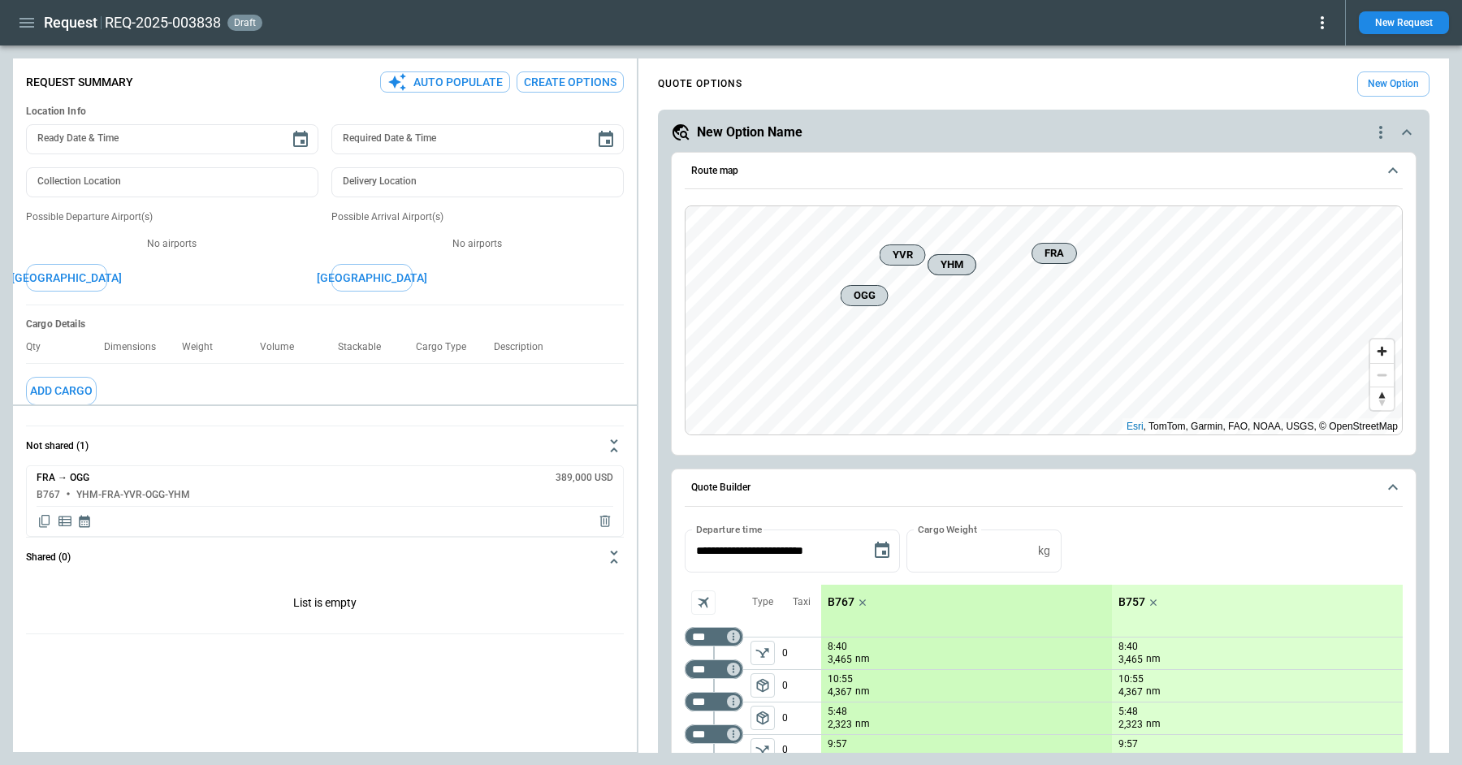
click at [21, 31] on icon "button" at bounding box center [26, 22] width 19 height 19
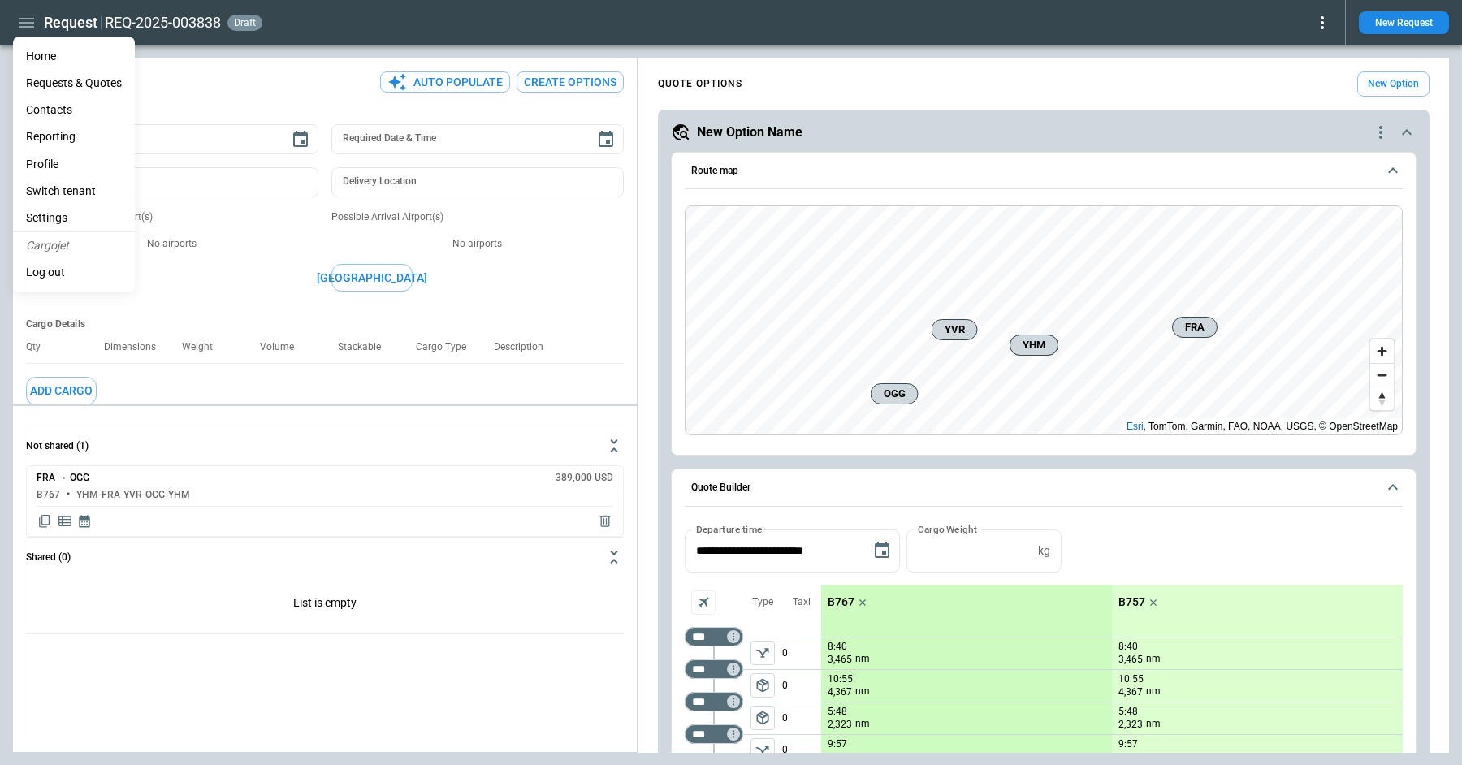
click at [36, 54] on li "Home" at bounding box center [74, 56] width 122 height 27
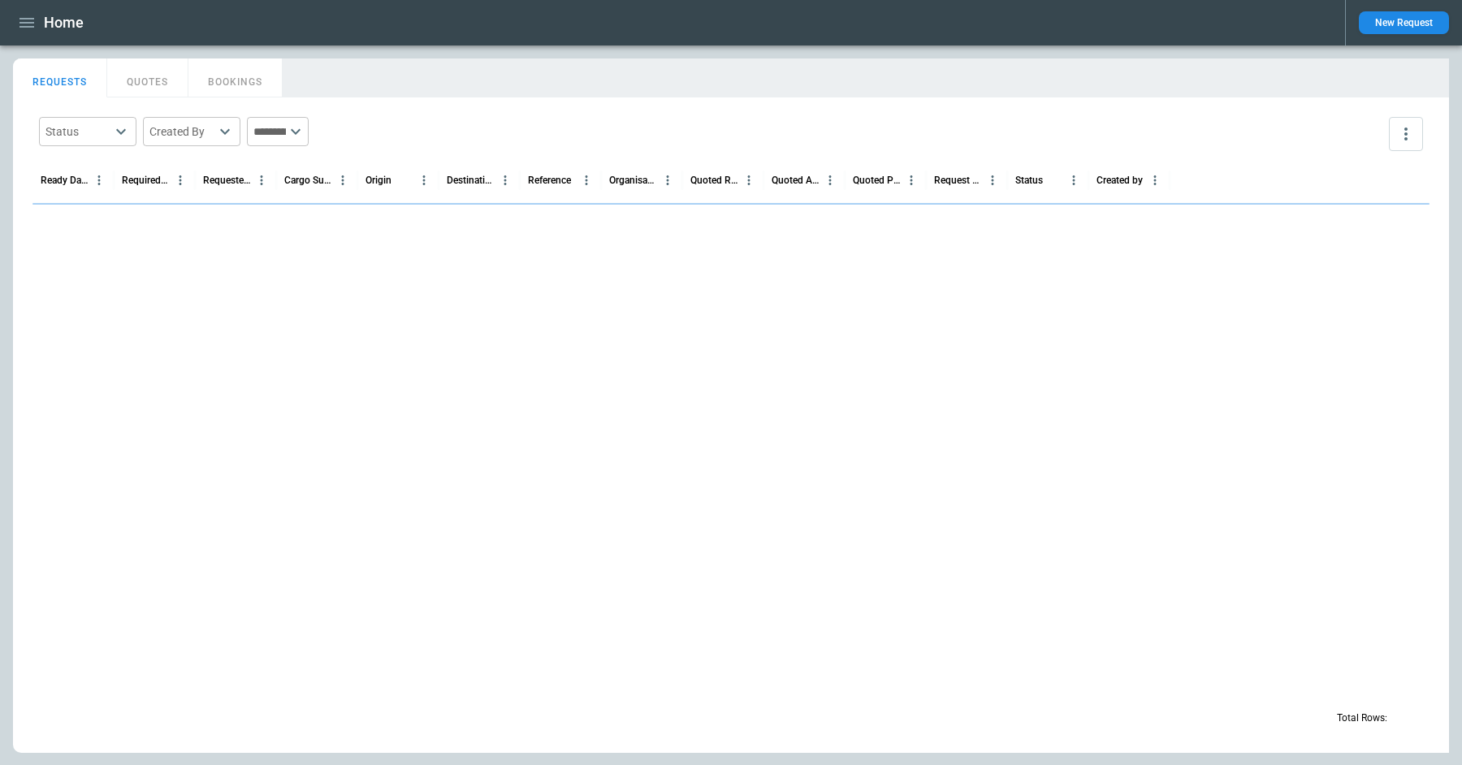
click at [28, 21] on icon "button" at bounding box center [26, 22] width 19 height 19
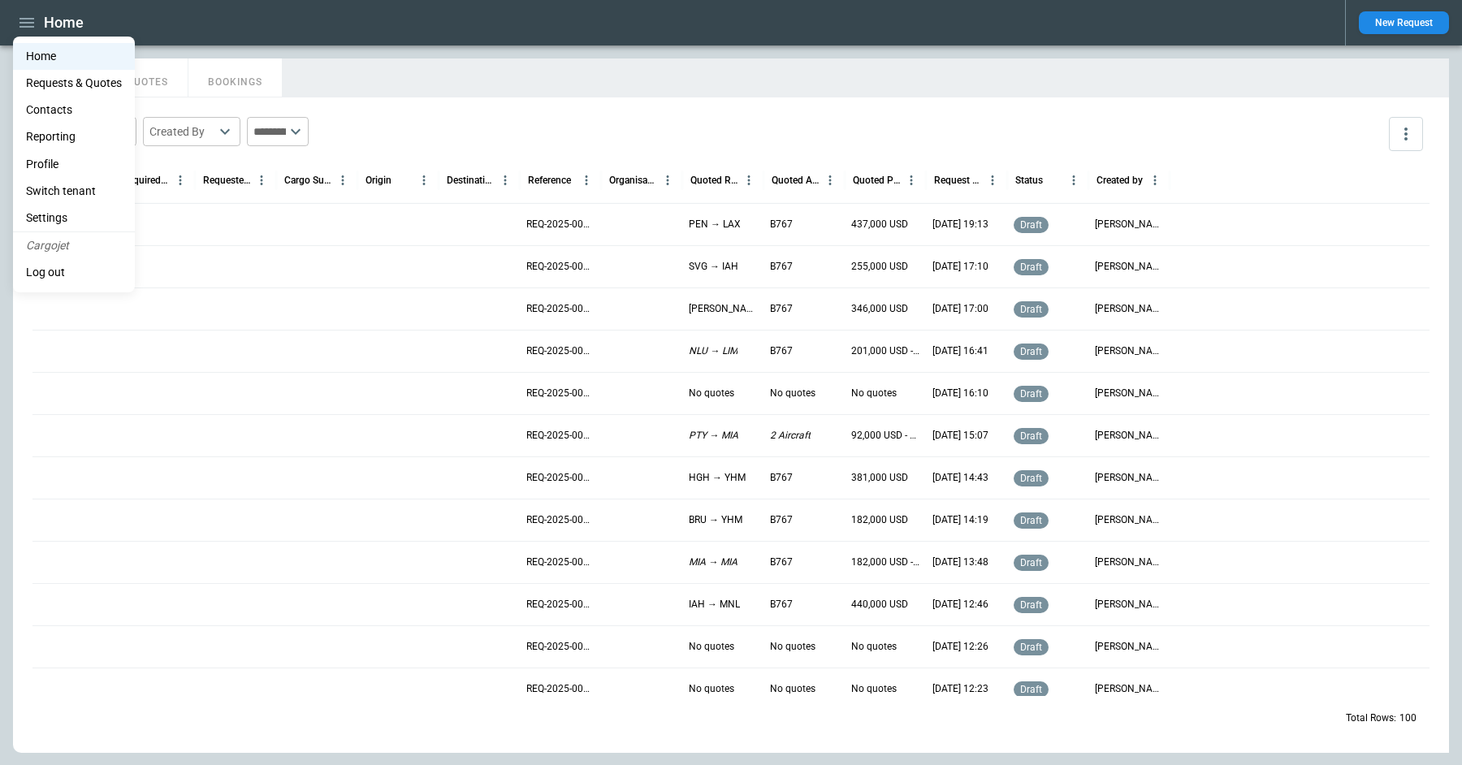
click at [48, 186] on li "Switch tenant" at bounding box center [74, 191] width 122 height 27
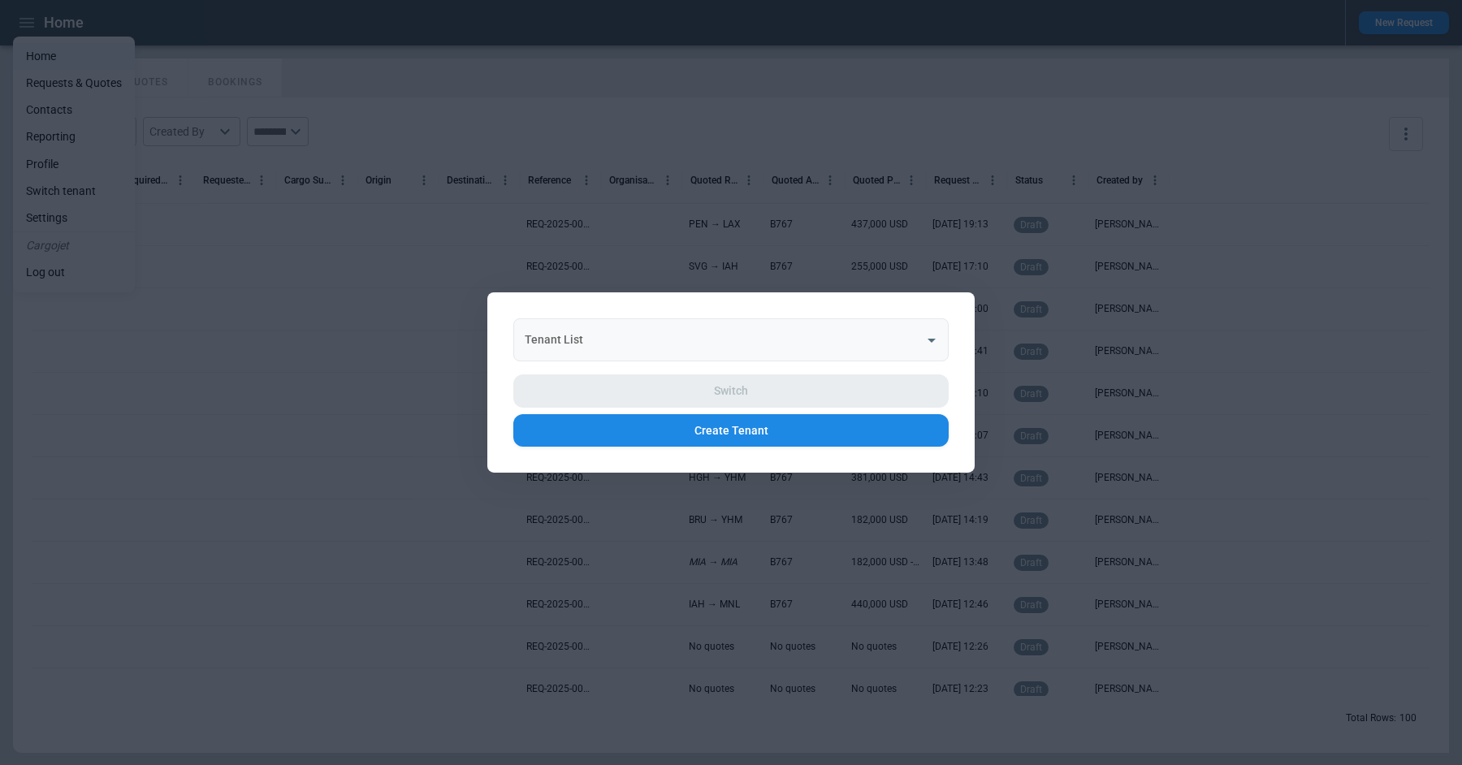
click at [608, 356] on div "Tenant List" at bounding box center [730, 339] width 435 height 43
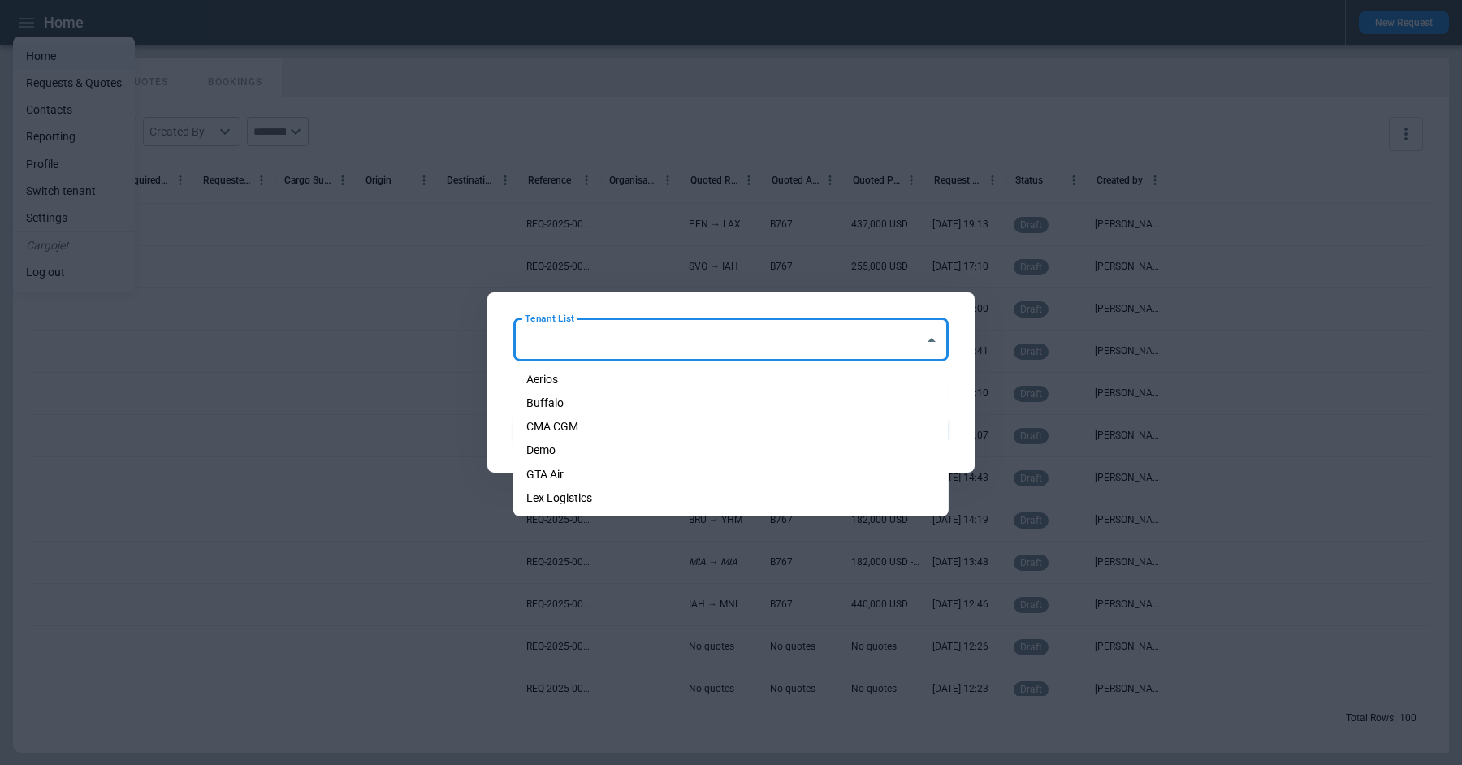
click at [596, 377] on li "Aerios" at bounding box center [730, 380] width 435 height 24
type input "******"
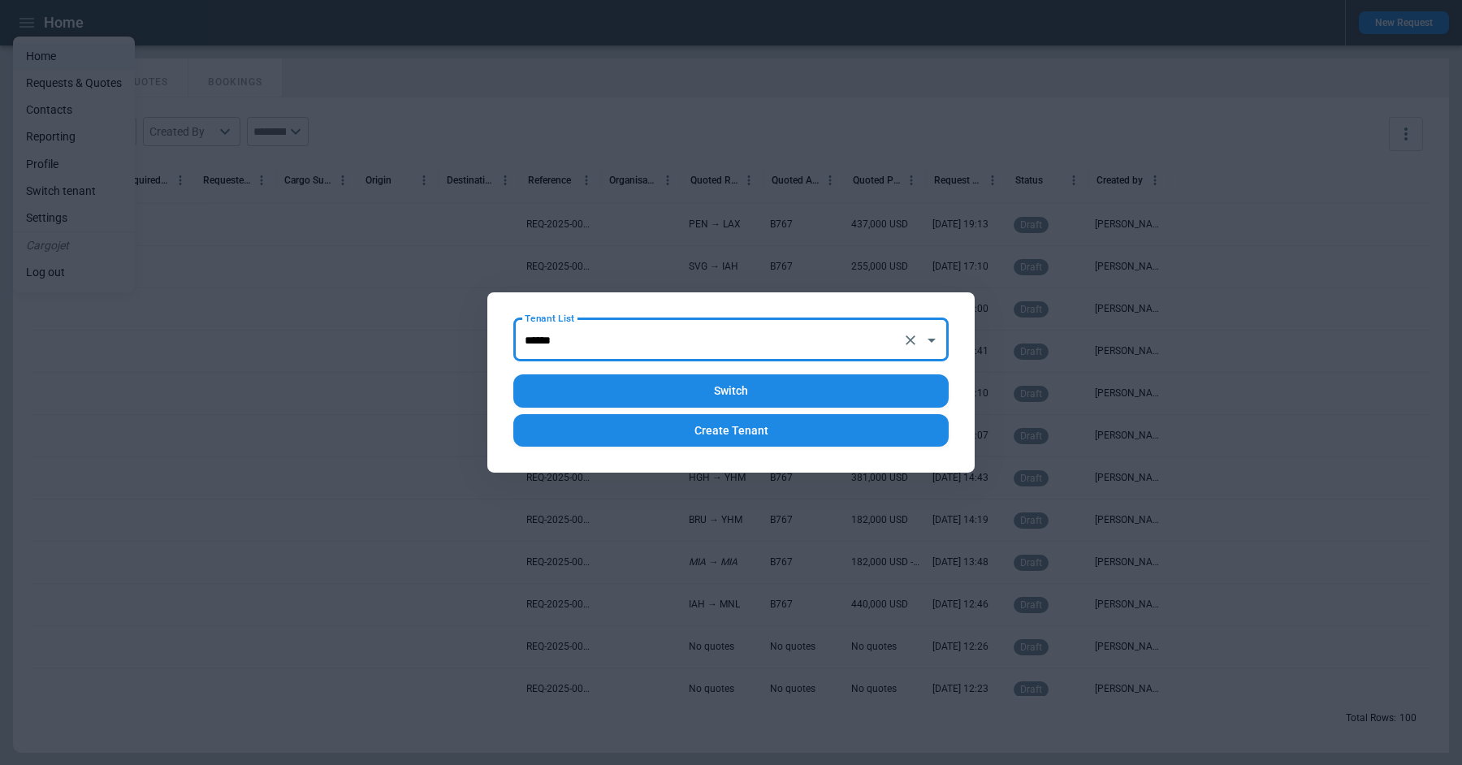
click at [641, 383] on button "Switch" at bounding box center [730, 390] width 435 height 33
